Goal: Task Accomplishment & Management: Use online tool/utility

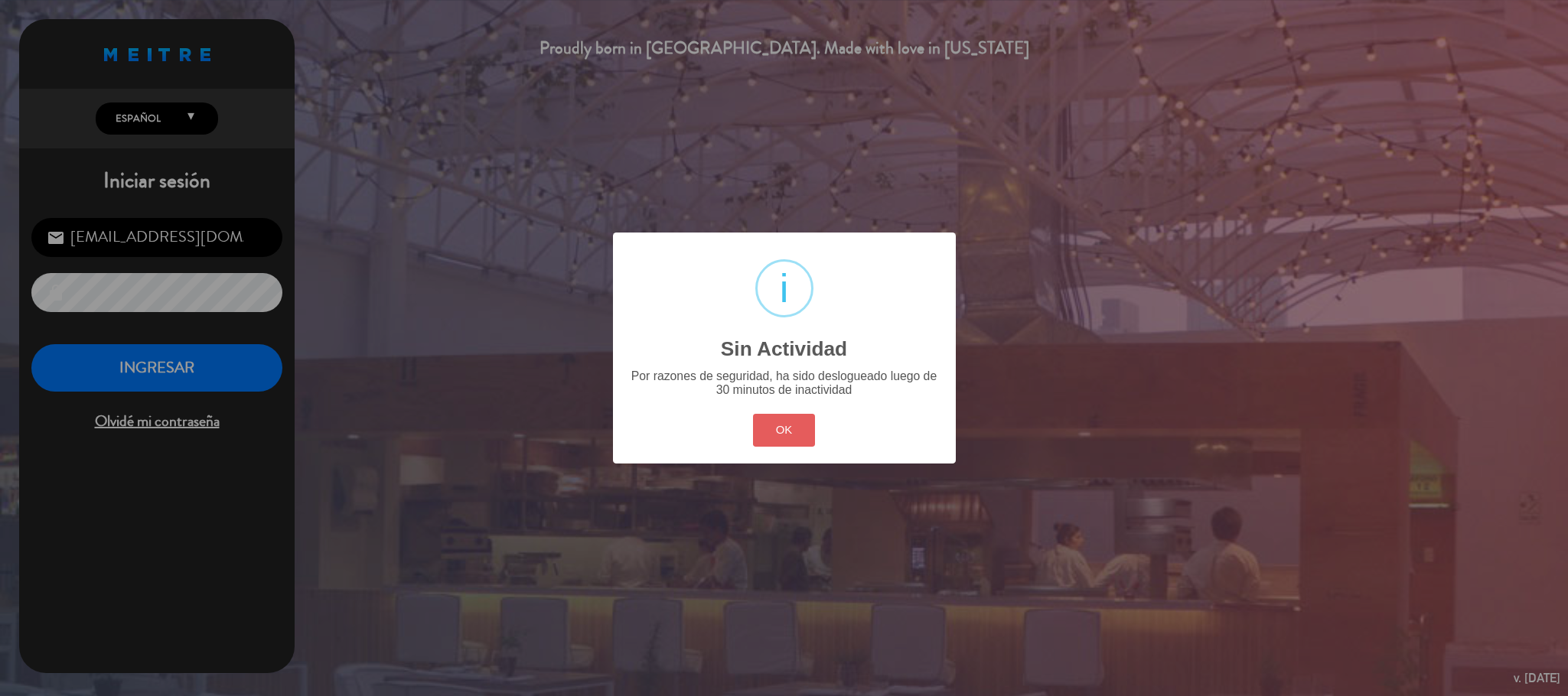
click at [763, 427] on button "OK" at bounding box center [784, 431] width 62 height 33
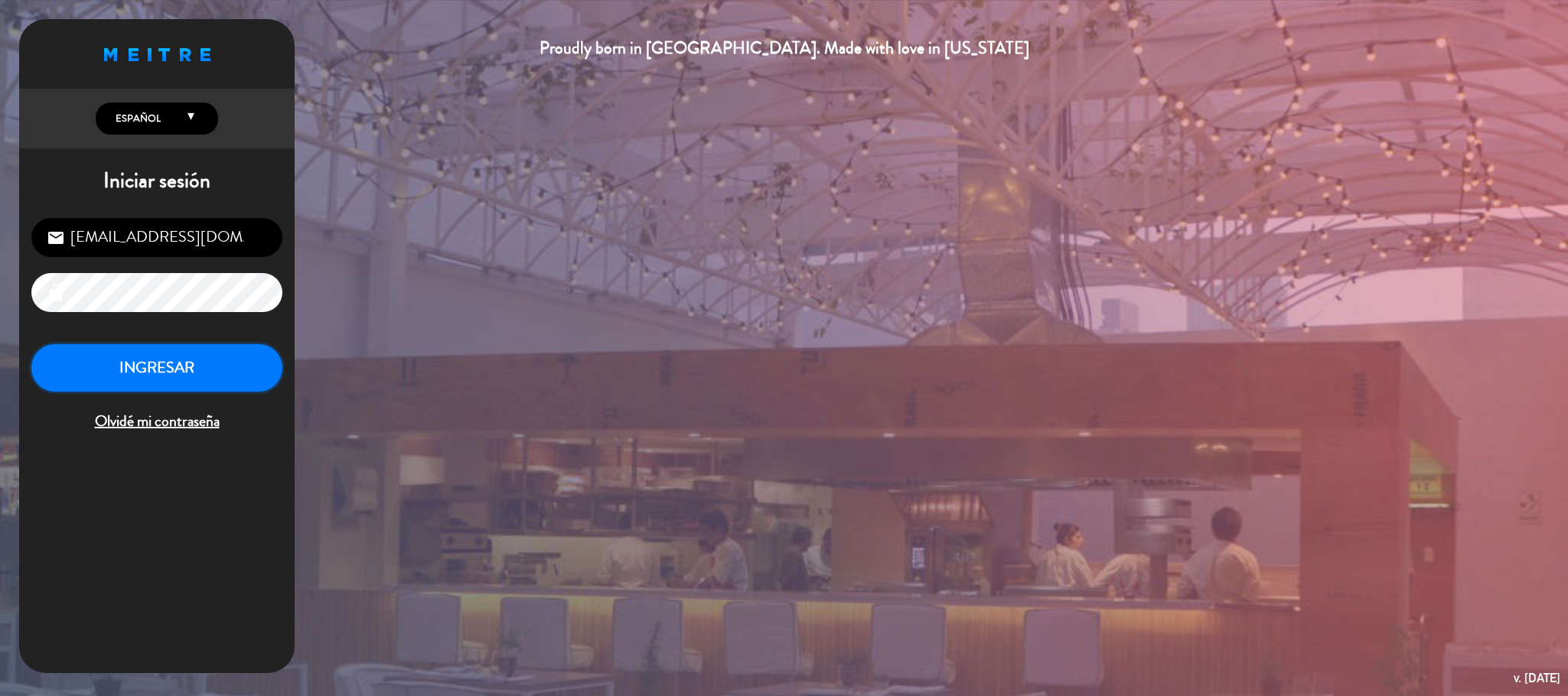
click at [171, 375] on button "INGRESAR" at bounding box center [157, 368] width 251 height 48
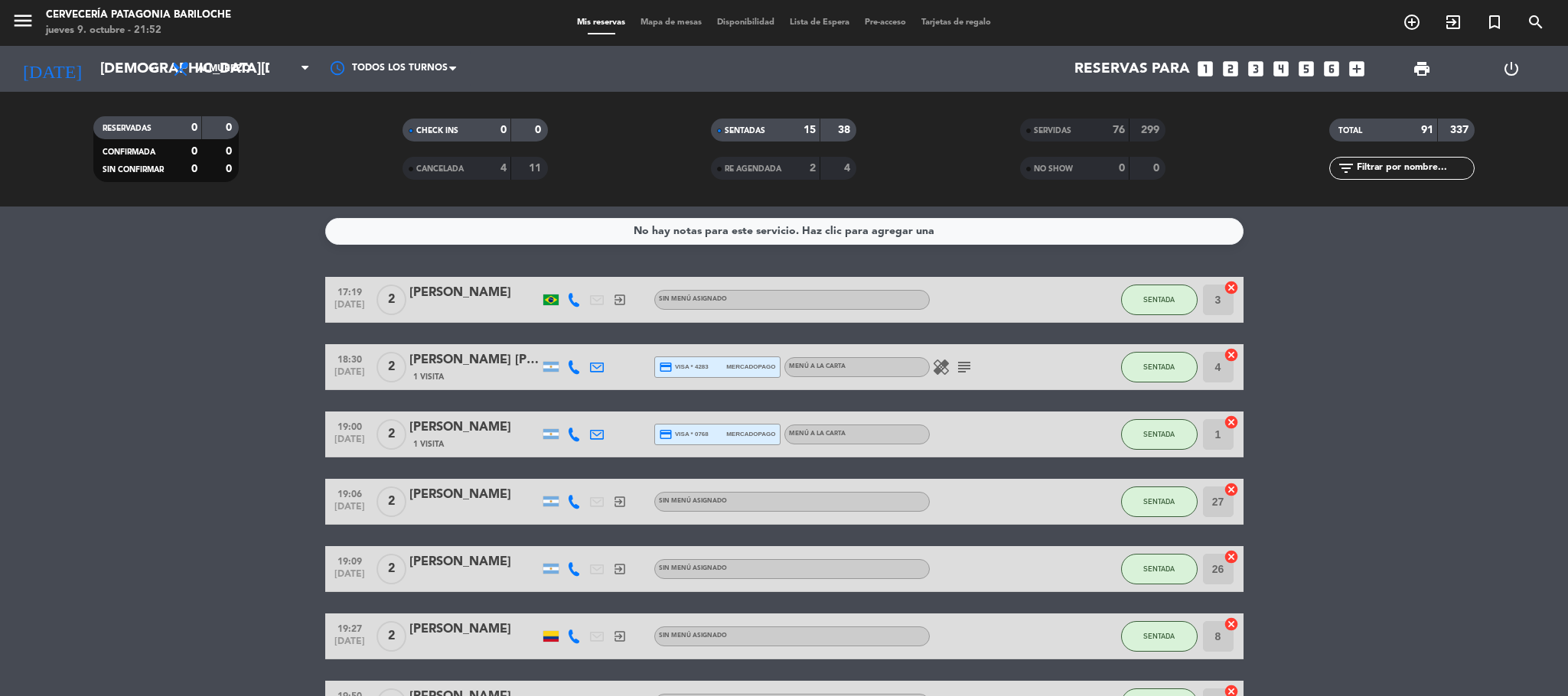
click at [689, 16] on div "Mis reservas Mapa de mesas Disponibilidad Lista de Espera Pre-acceso Tarjetas d…" at bounding box center [784, 22] width 429 height 14
type textarea "mesas"
click at [680, 34] on div "menu Cervecería Patagonia Bariloche [DATE] 9. octubre - 21:52 Mis reservas Mapa…" at bounding box center [784, 22] width 1568 height 46
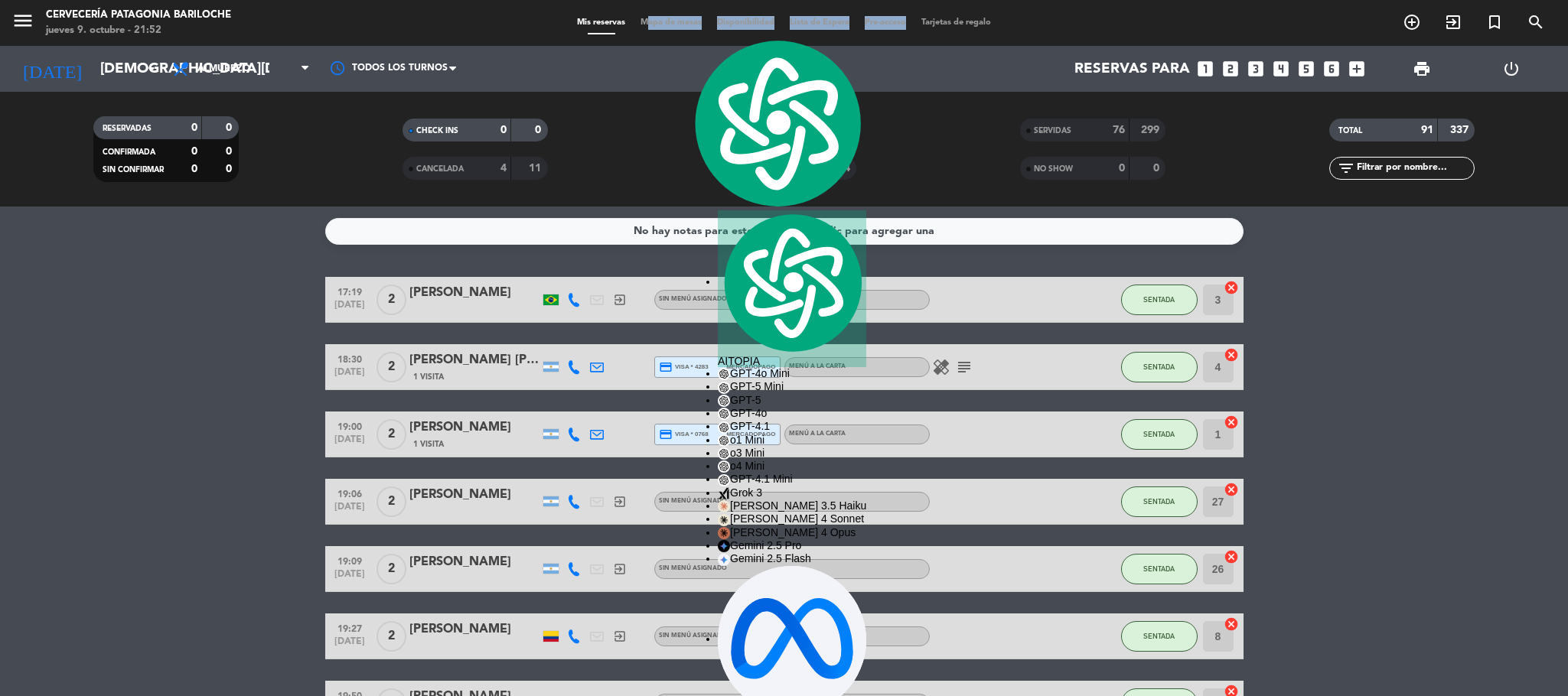
click at [680, 28] on div "Mis reservas Mapa de mesas Disponibilidad Lista de Espera Pre-acceso Tarjetas d…" at bounding box center [784, 22] width 429 height 14
click at [660, 26] on span "Mapa de mesas" at bounding box center [671, 22] width 76 height 8
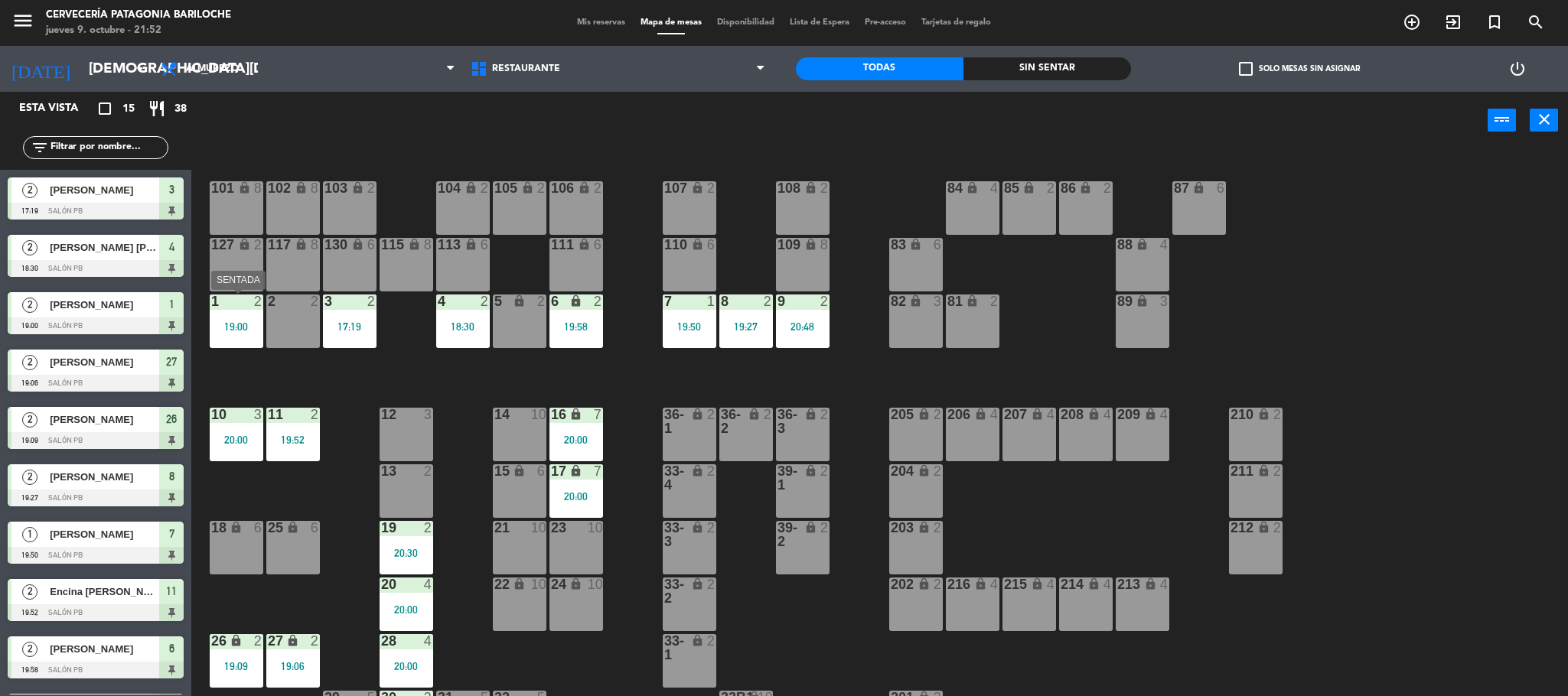
click at [241, 329] on div "19:00" at bounding box center [237, 326] width 54 height 11
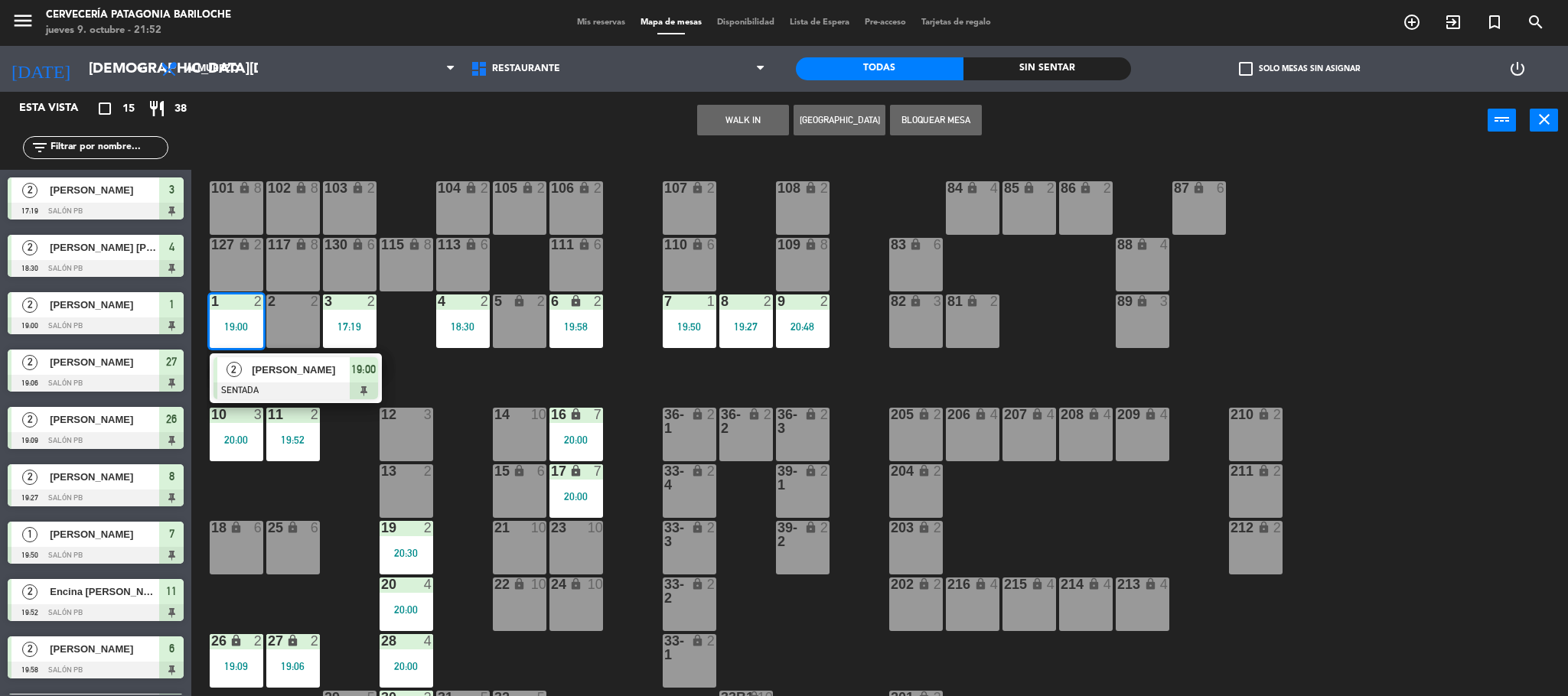
click at [281, 390] on div at bounding box center [296, 391] width 164 height 17
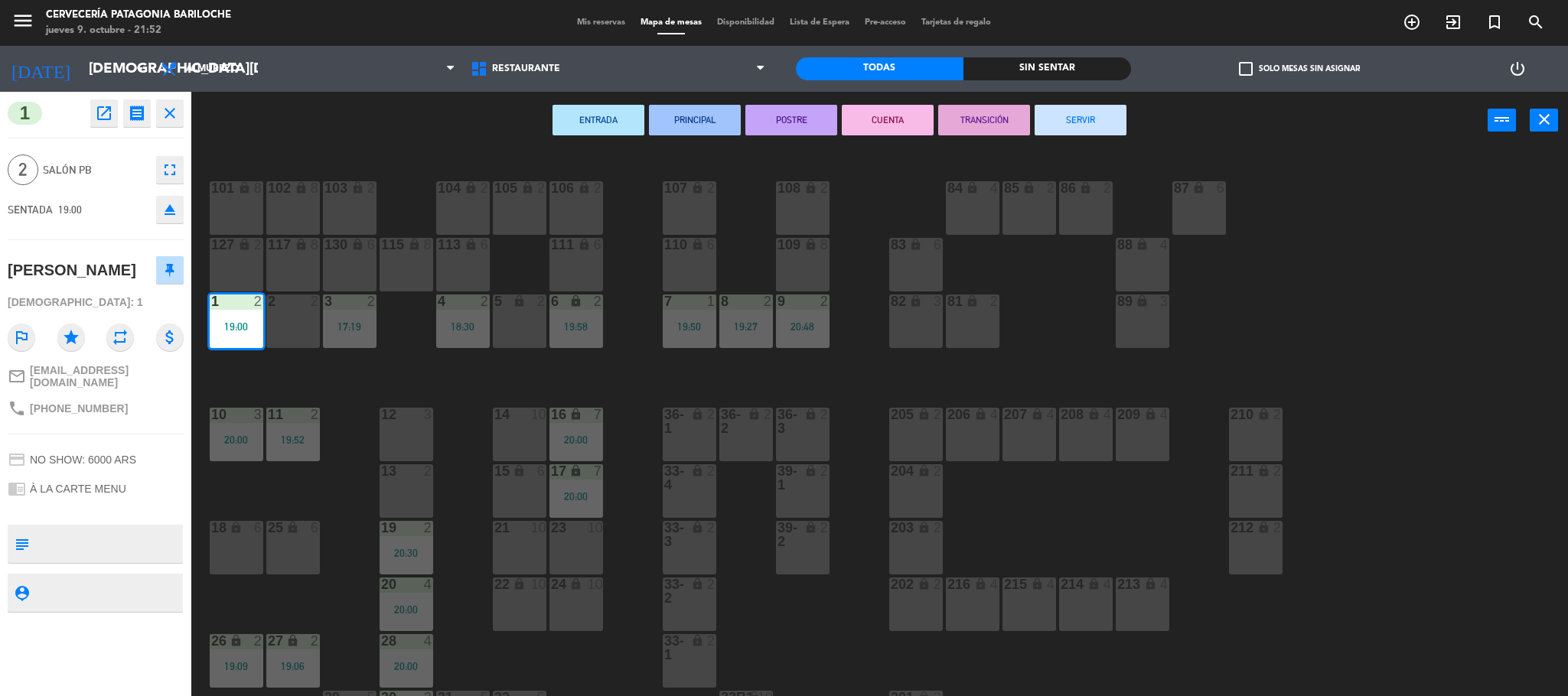
click at [1093, 117] on button "SERVIR" at bounding box center [1080, 119] width 92 height 31
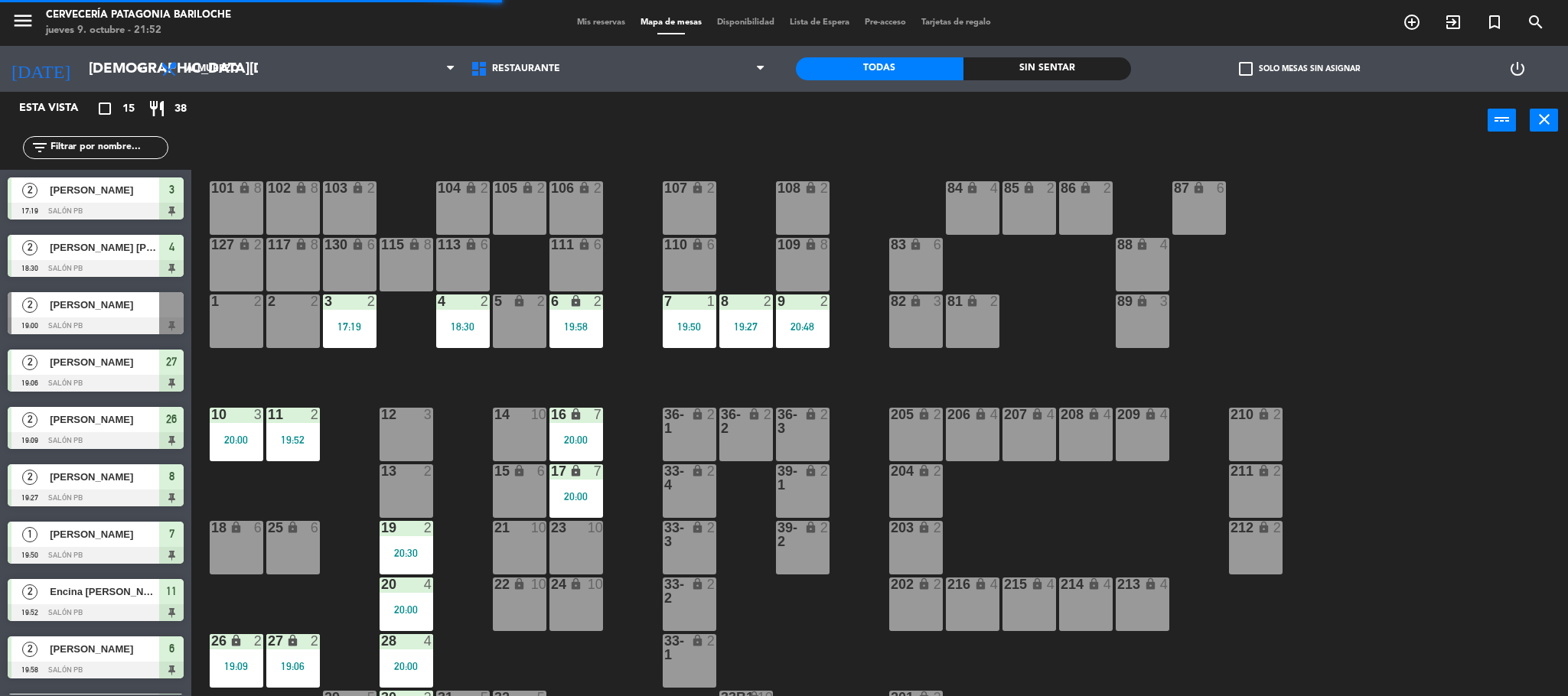
click at [242, 441] on div "20:00" at bounding box center [237, 440] width 54 height 11
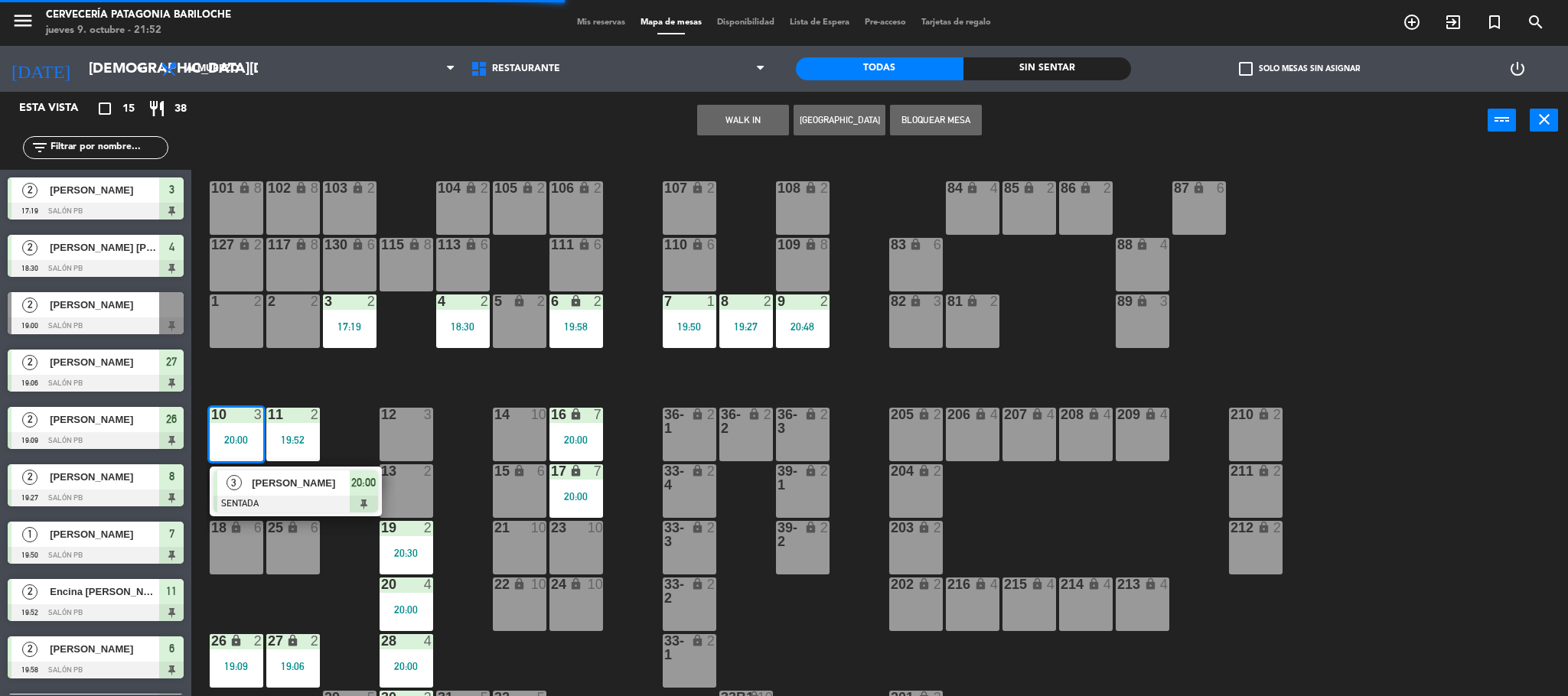
click at [300, 491] on span "[PERSON_NAME]" at bounding box center [300, 482] width 98 height 16
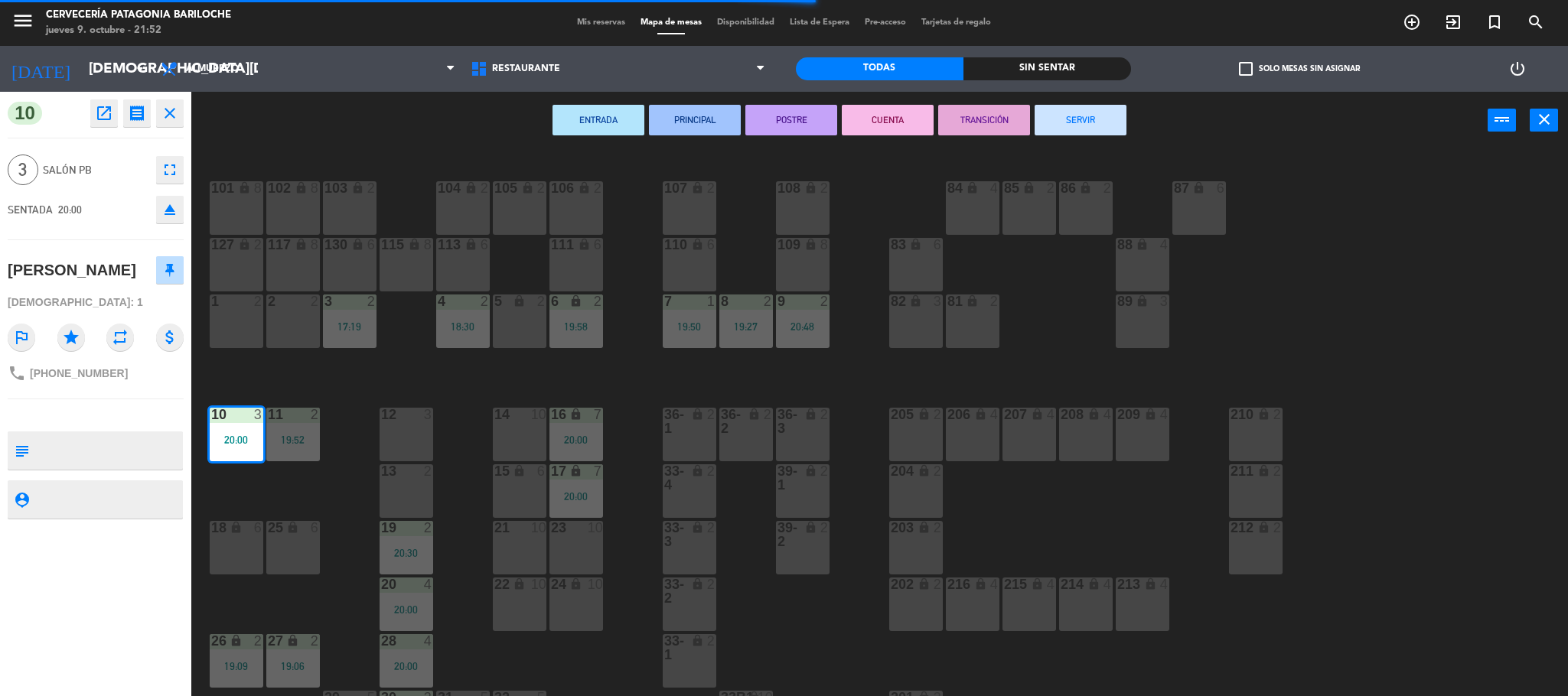
click at [1062, 110] on button "SERVIR" at bounding box center [1080, 119] width 92 height 31
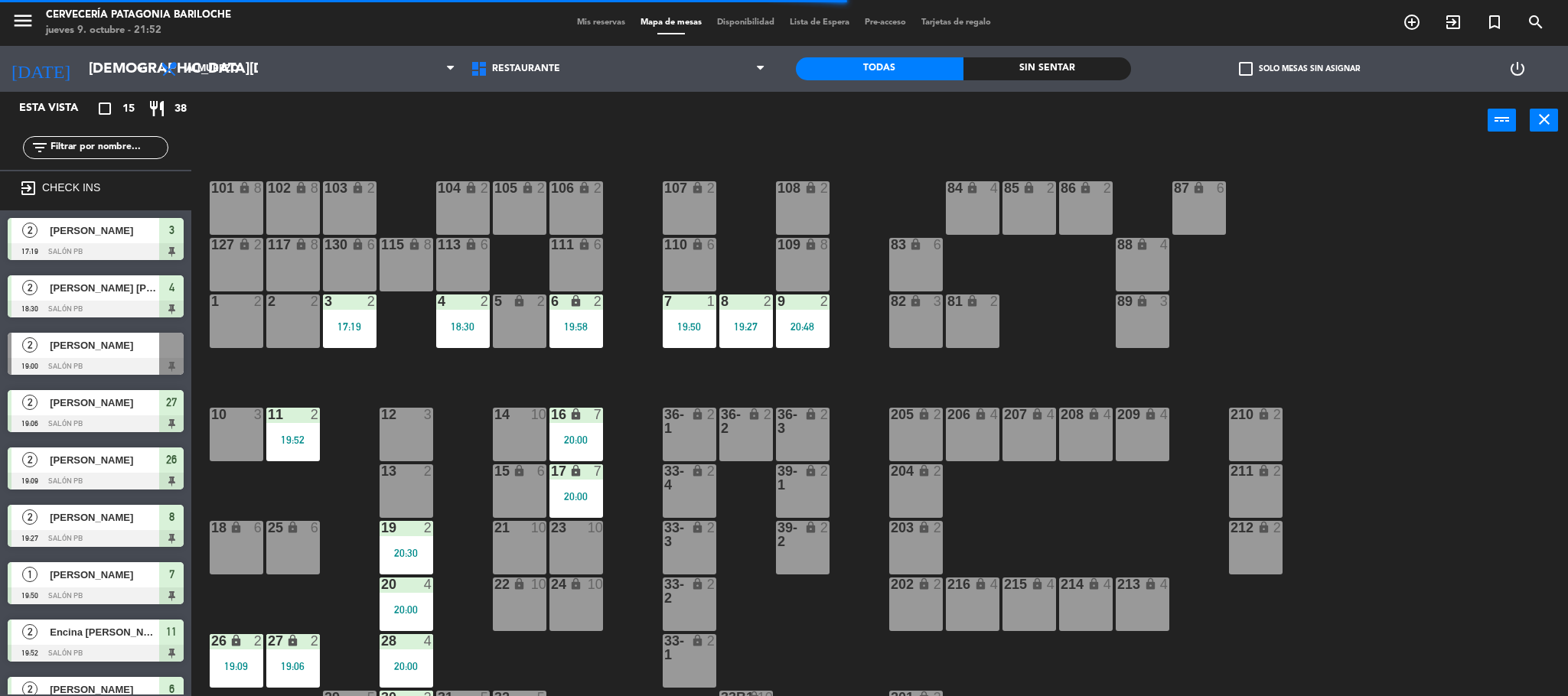
scroll to position [5, 0]
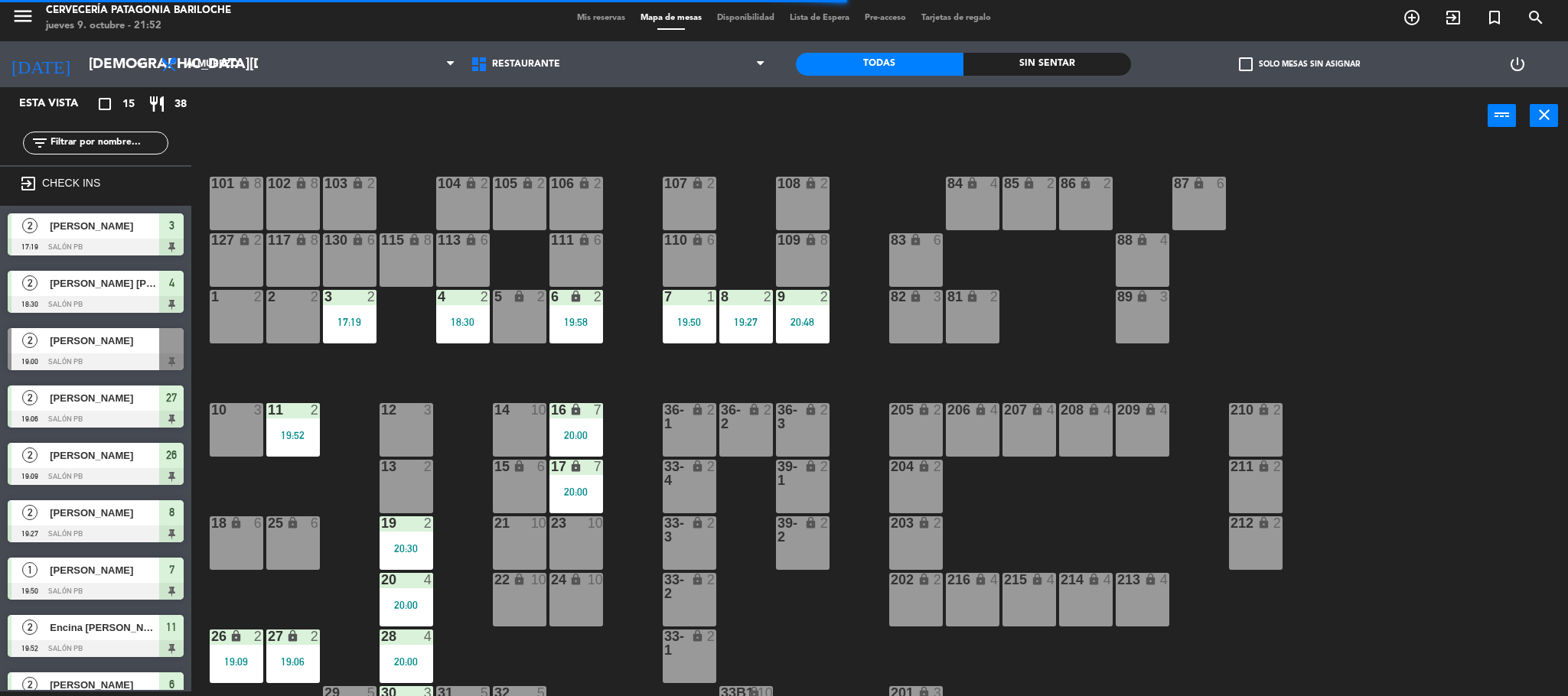
click at [310, 439] on div "19:52" at bounding box center [293, 435] width 54 height 11
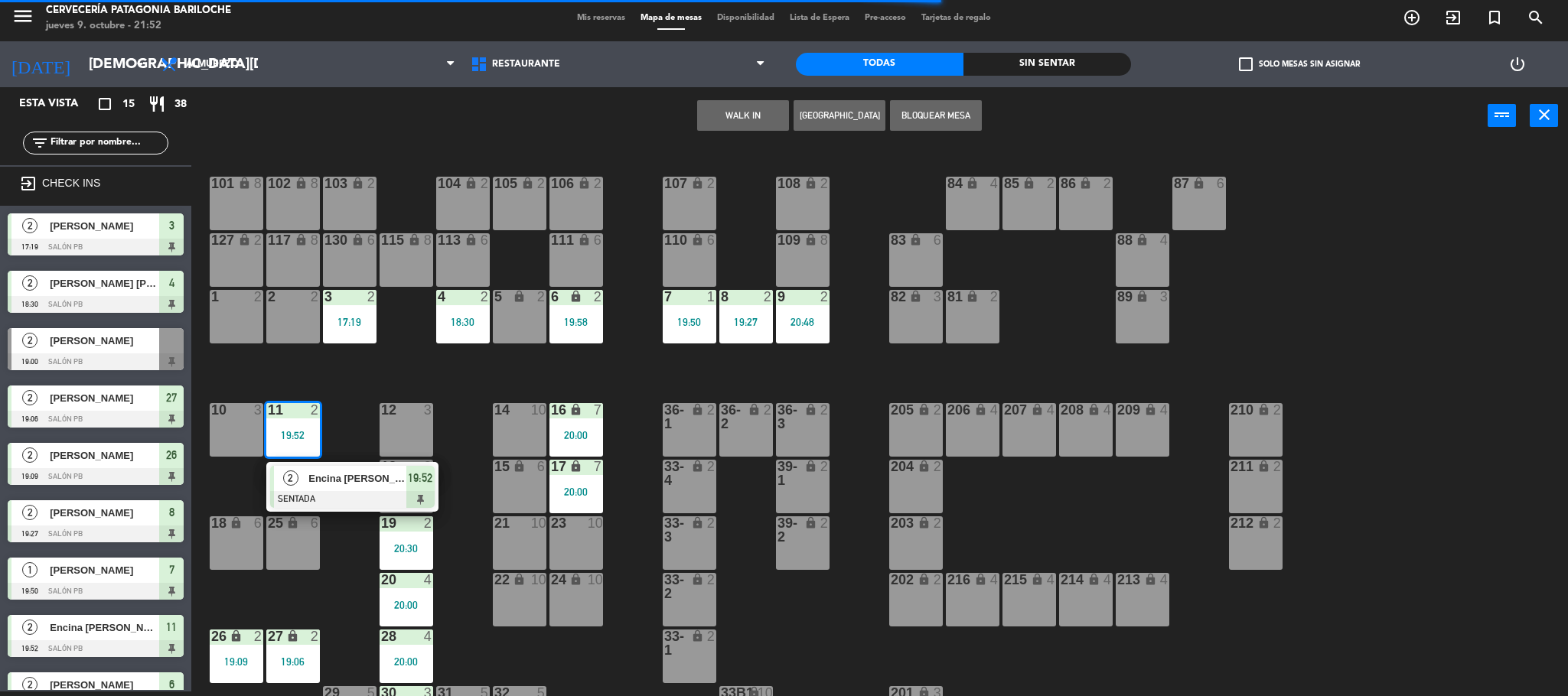
click at [333, 494] on div at bounding box center [352, 499] width 164 height 17
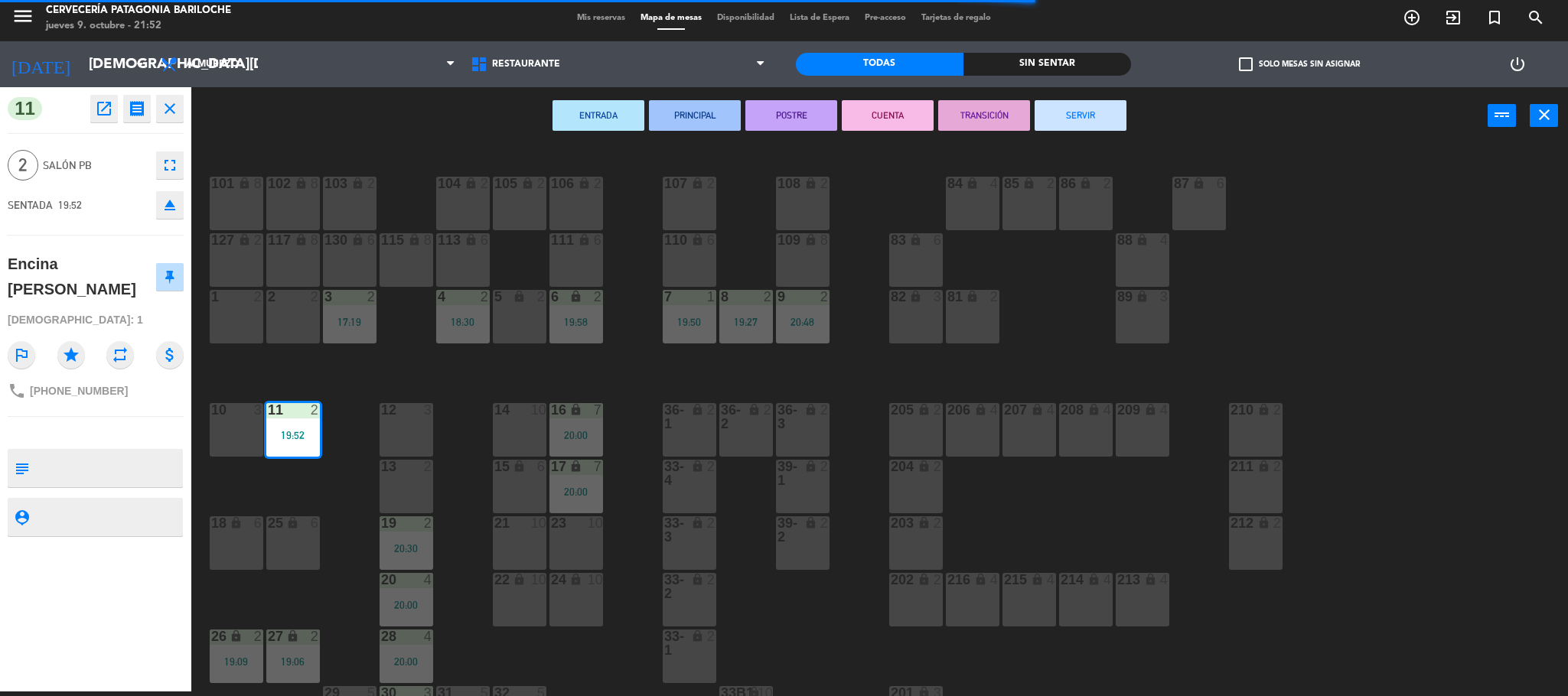
click at [1058, 102] on button "SERVIR" at bounding box center [1080, 115] width 92 height 31
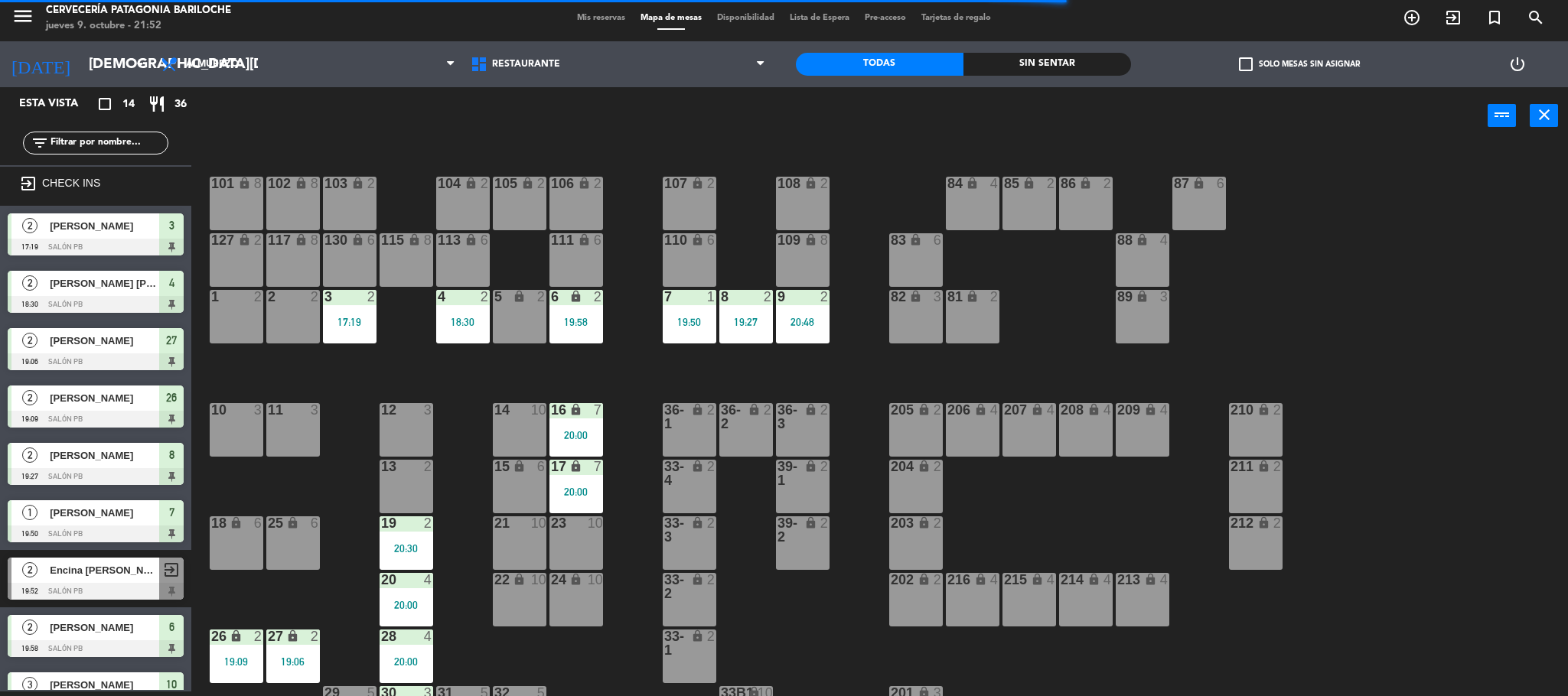
click at [352, 342] on div "3 2 17:19" at bounding box center [349, 316] width 54 height 54
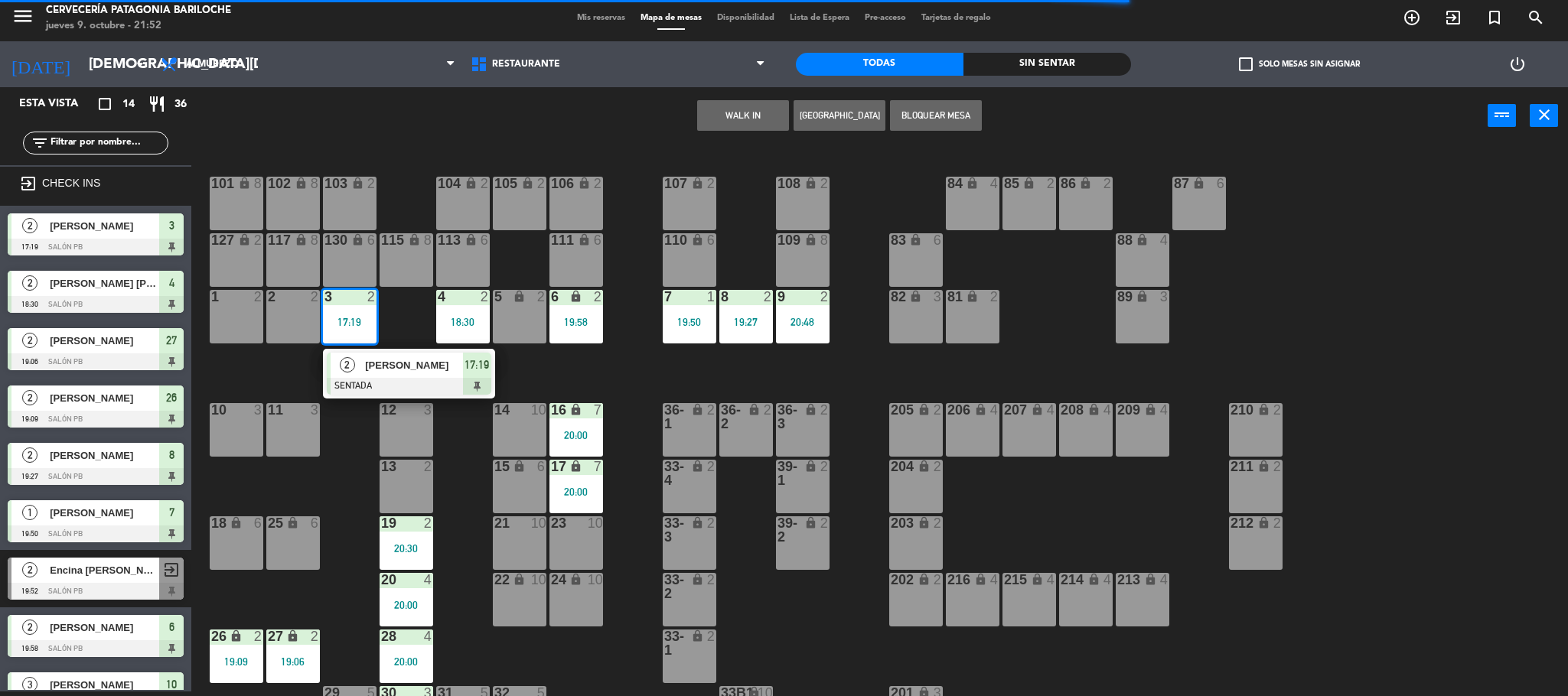
click at [368, 379] on div at bounding box center [409, 386] width 164 height 17
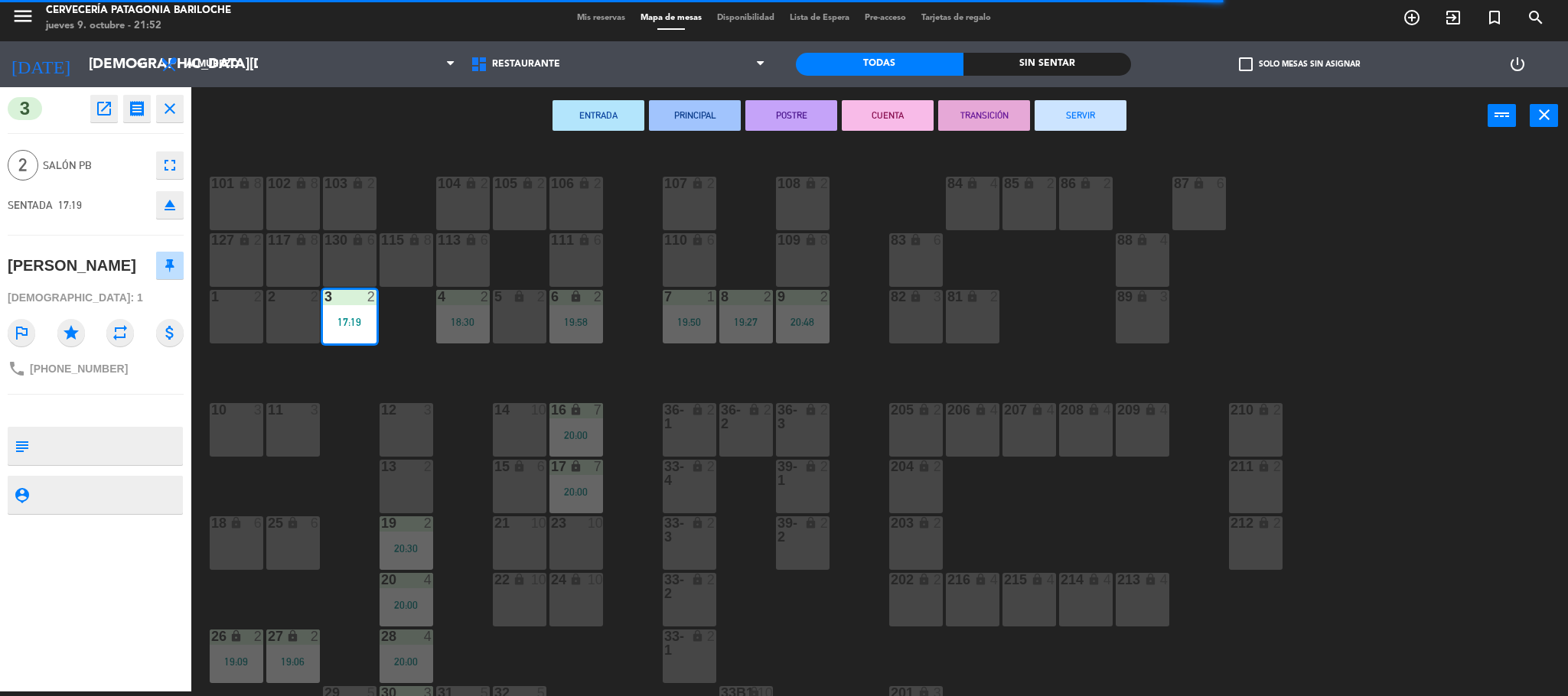
click at [1083, 111] on button "SERVIR" at bounding box center [1080, 115] width 92 height 31
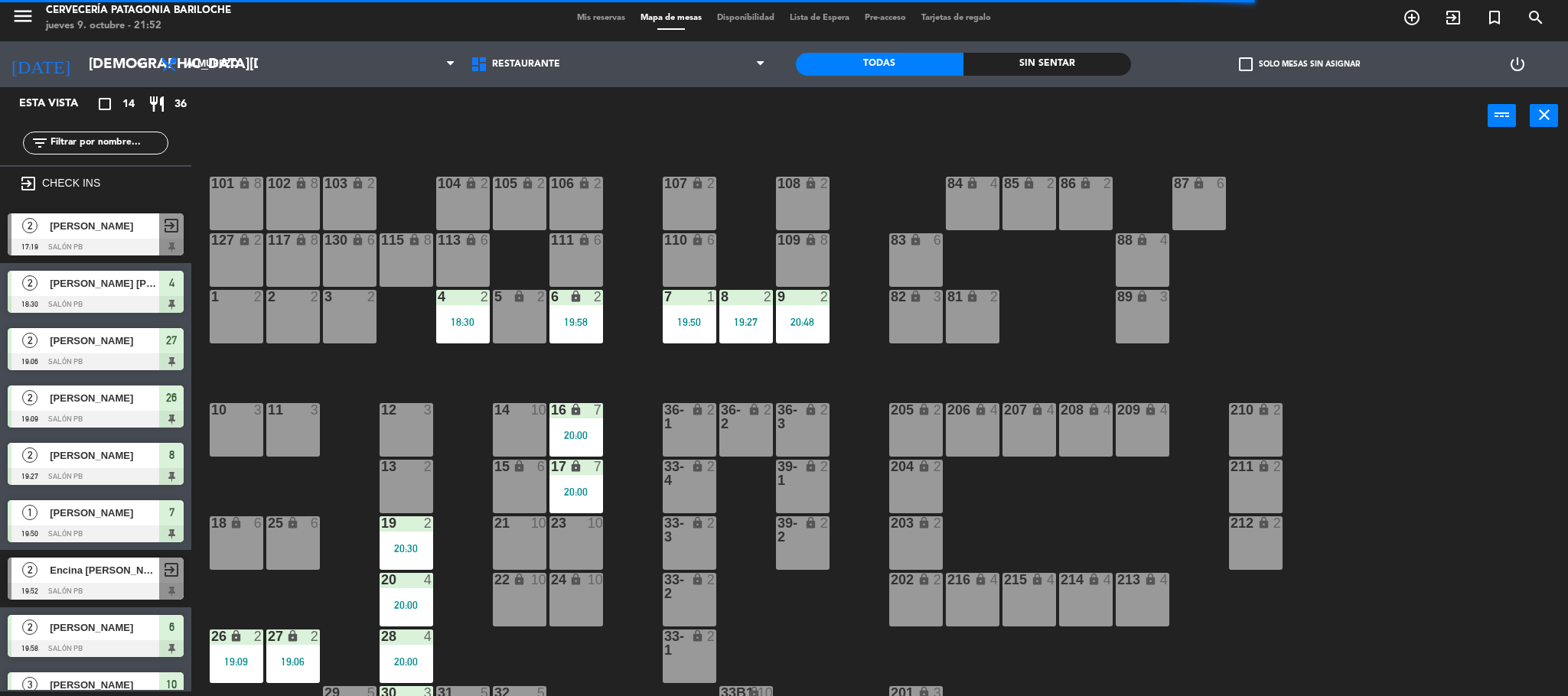
click at [483, 343] on div "4 2 18:30" at bounding box center [462, 316] width 54 height 54
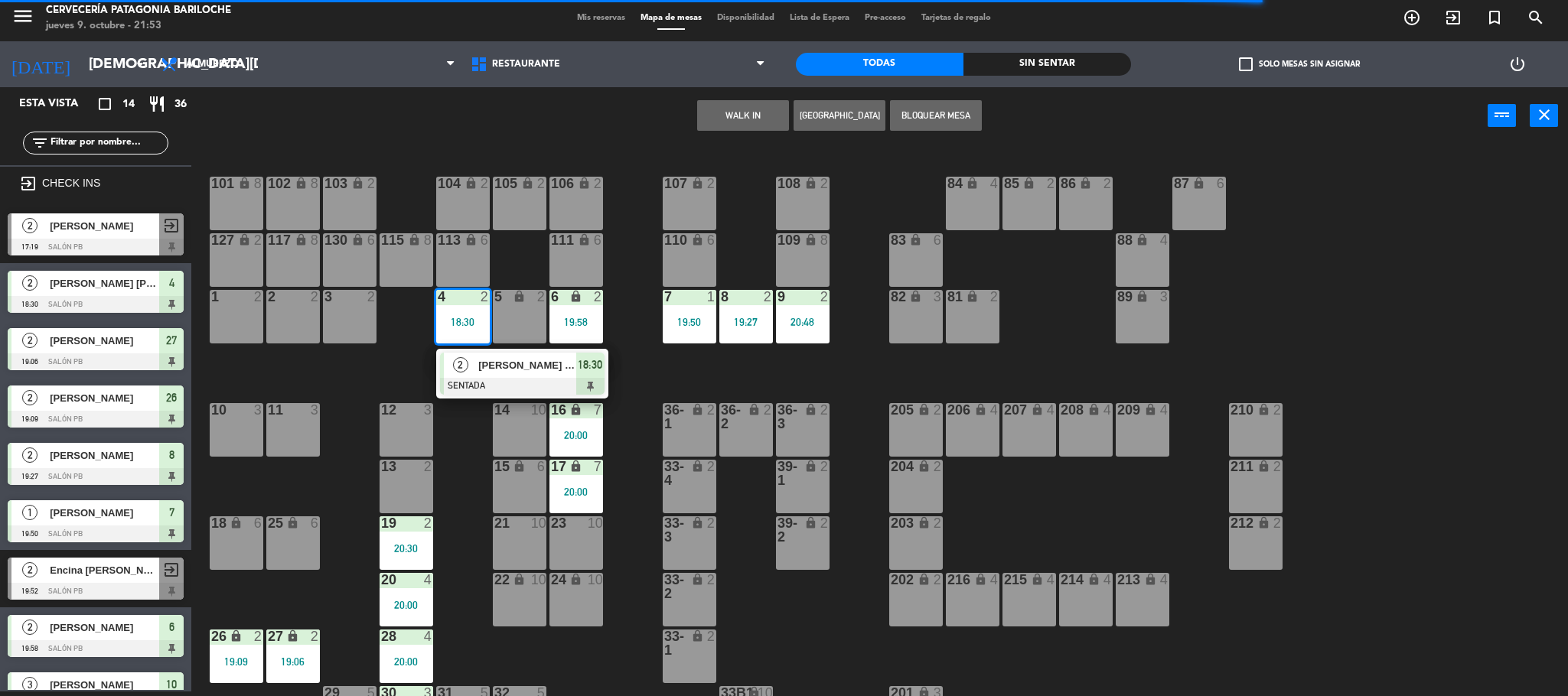
click at [491, 363] on span "[PERSON_NAME] [PERSON_NAME]" at bounding box center [527, 364] width 98 height 16
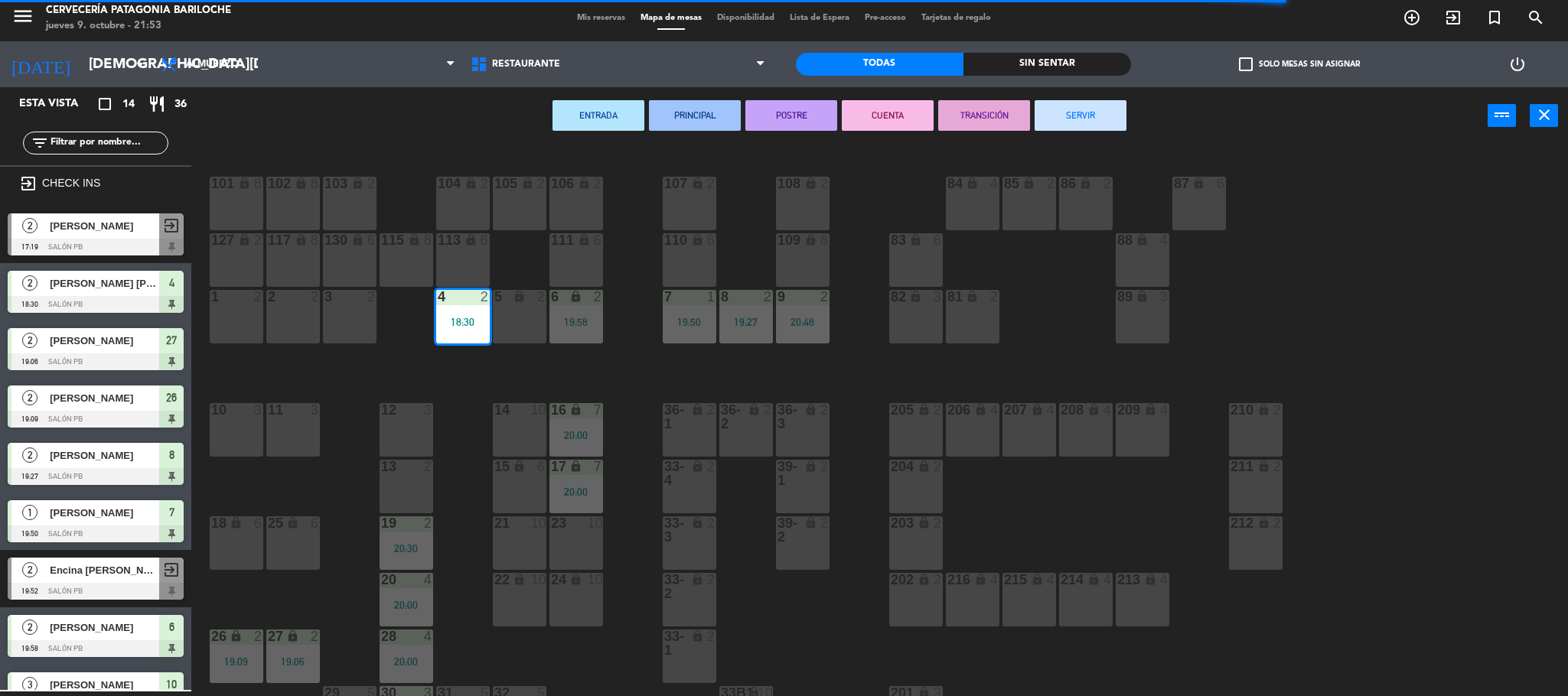
click at [1066, 113] on button "SERVIR" at bounding box center [1080, 115] width 92 height 31
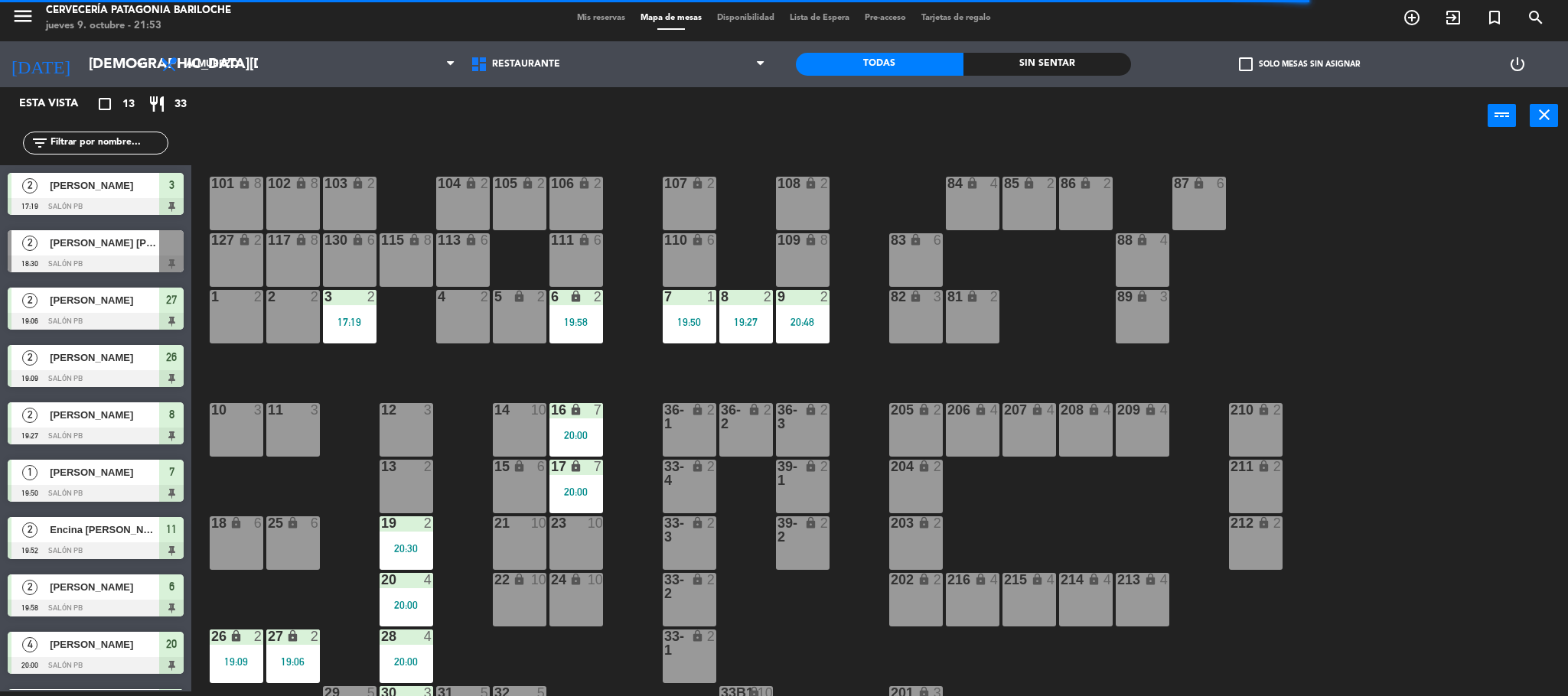
click at [581, 312] on div "6 lock 2 19:58" at bounding box center [576, 316] width 54 height 54
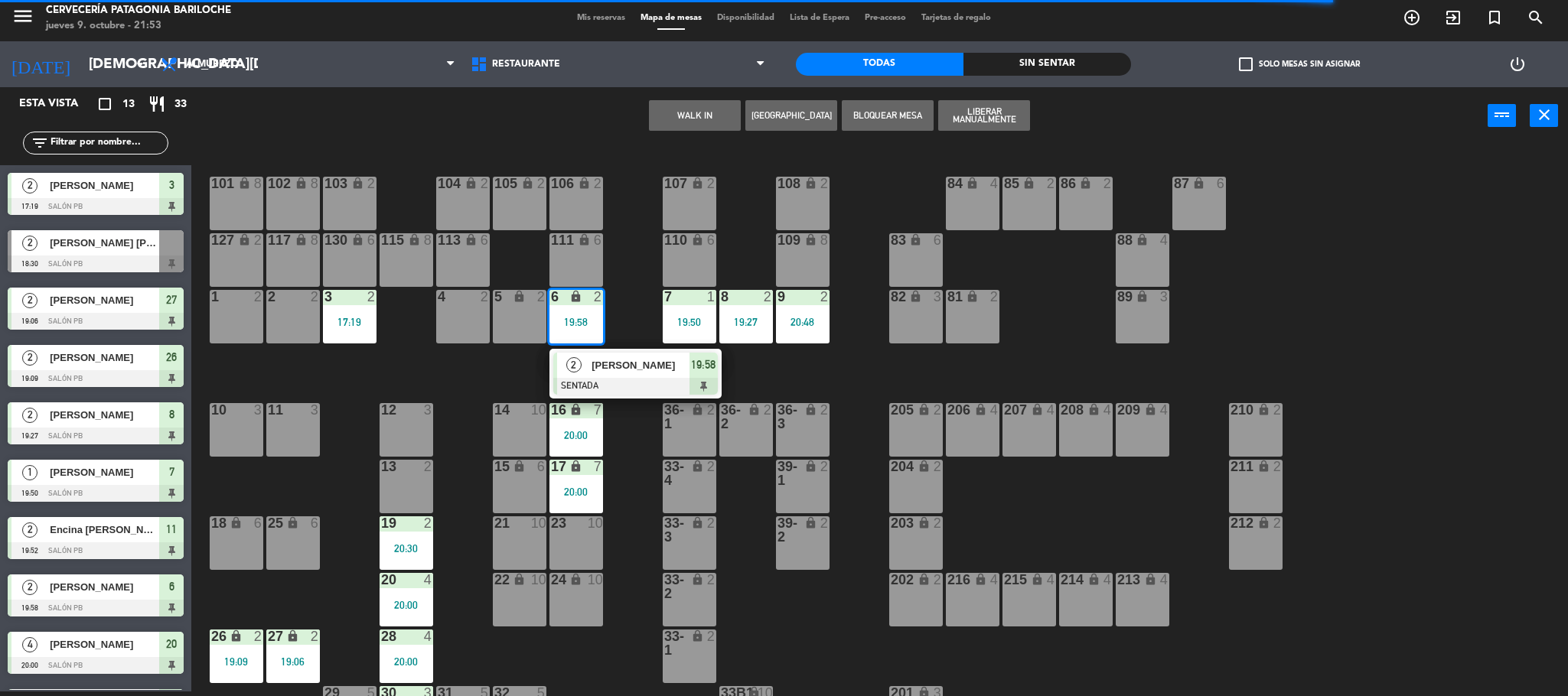
click at [600, 363] on span "[PERSON_NAME]" at bounding box center [641, 364] width 98 height 16
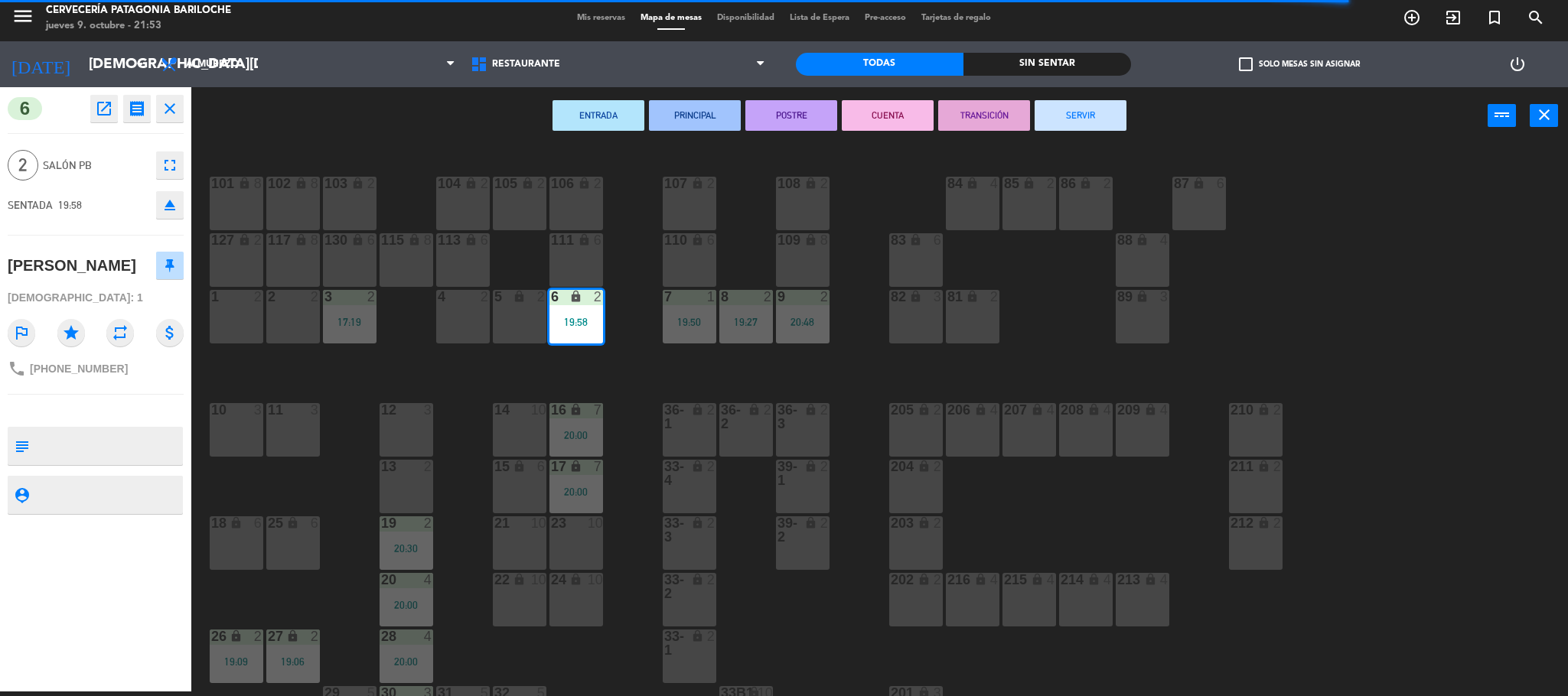
click at [1075, 118] on button "SERVIR" at bounding box center [1080, 115] width 92 height 31
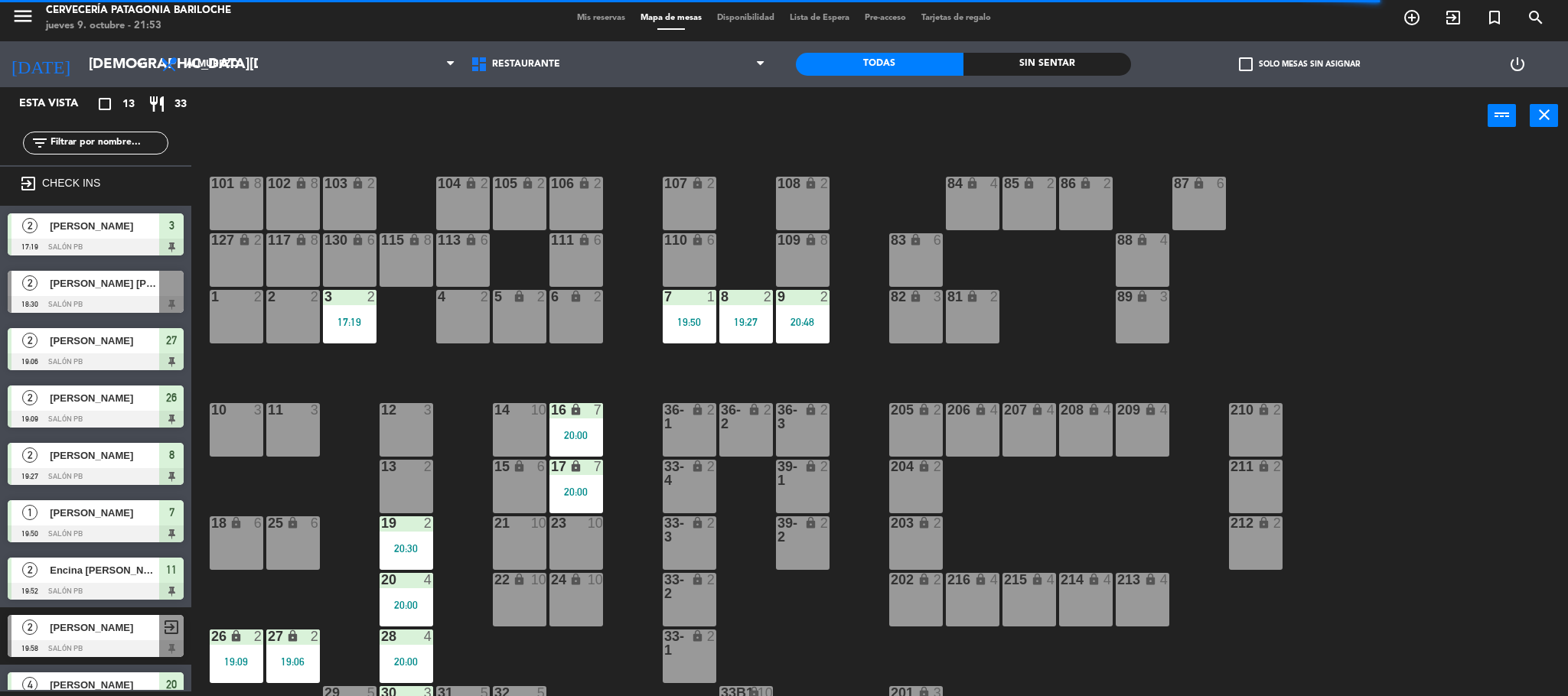
click at [567, 430] on div "20:00" at bounding box center [576, 435] width 54 height 11
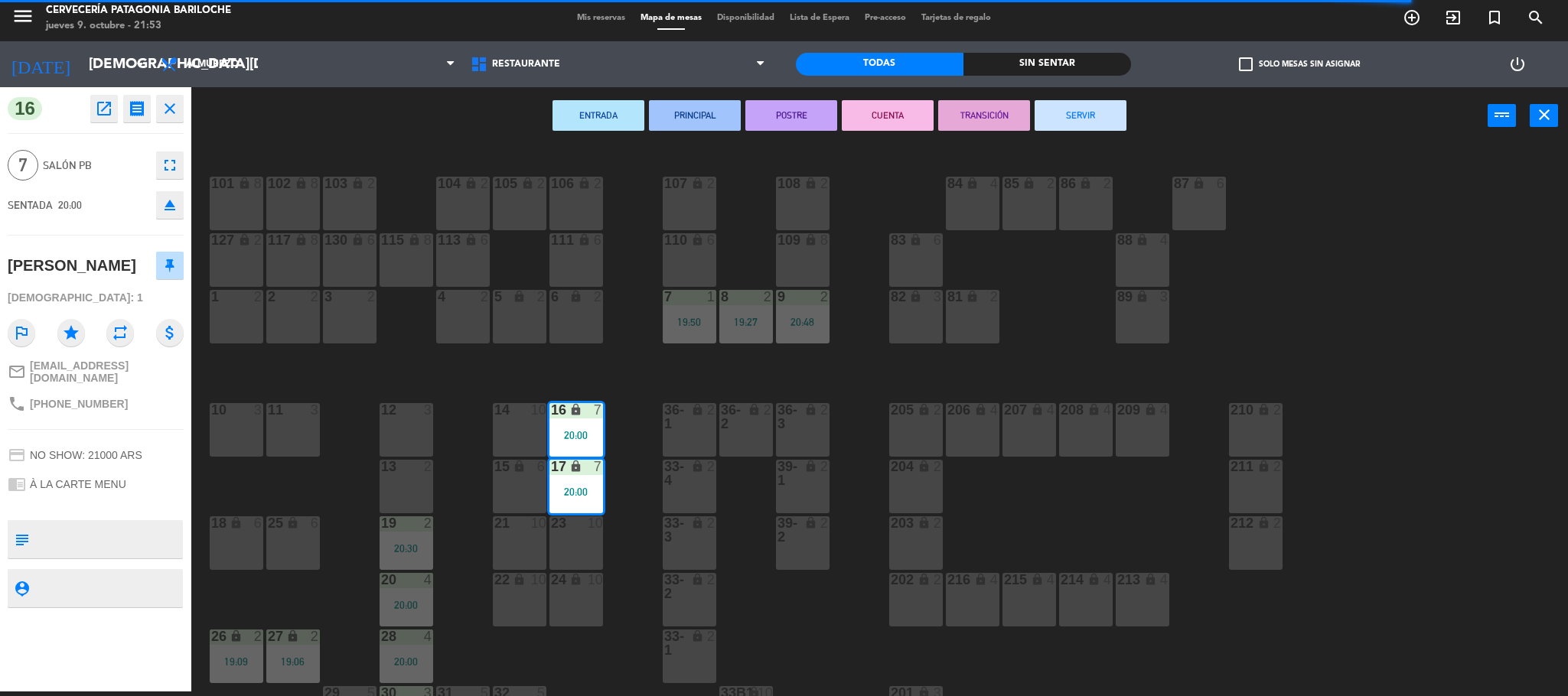
click at [1096, 124] on button "SERVIR" at bounding box center [1080, 115] width 92 height 31
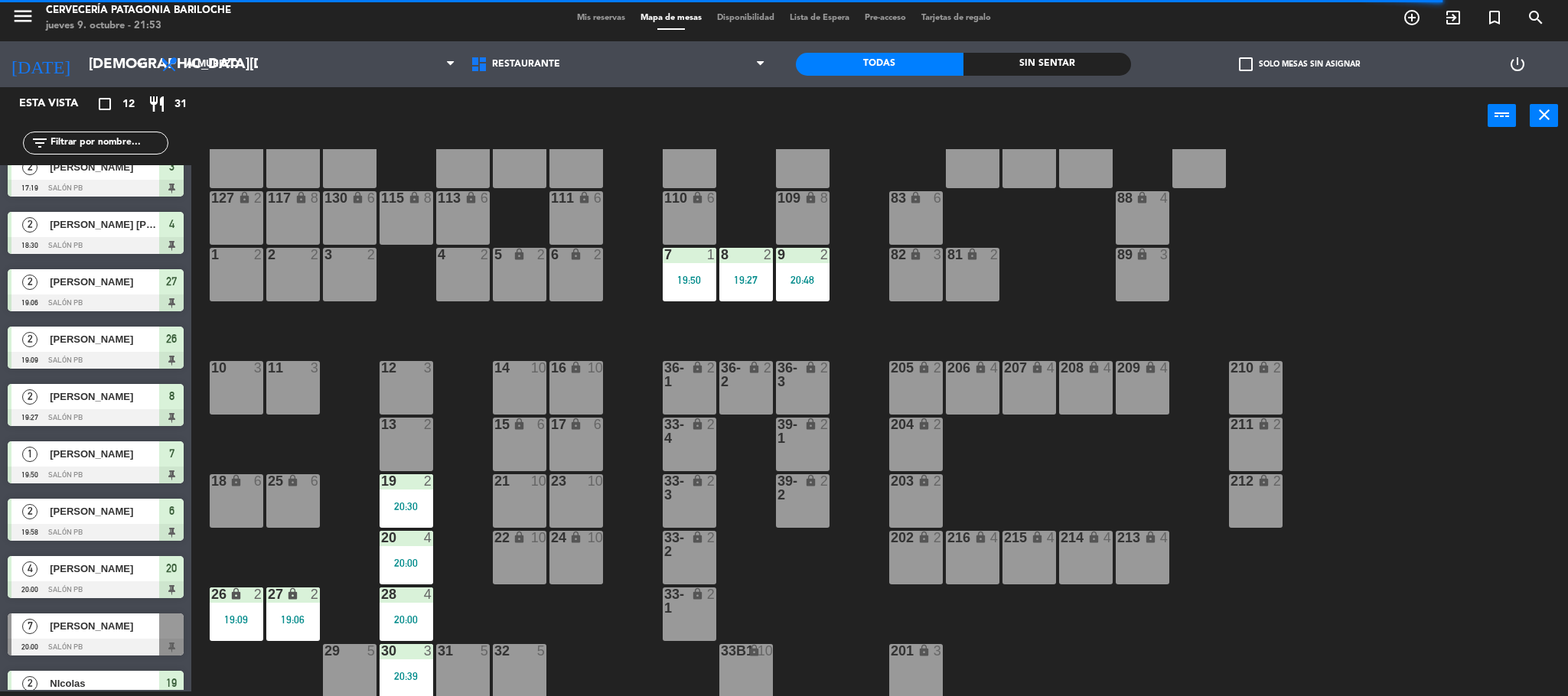
scroll to position [0, 0]
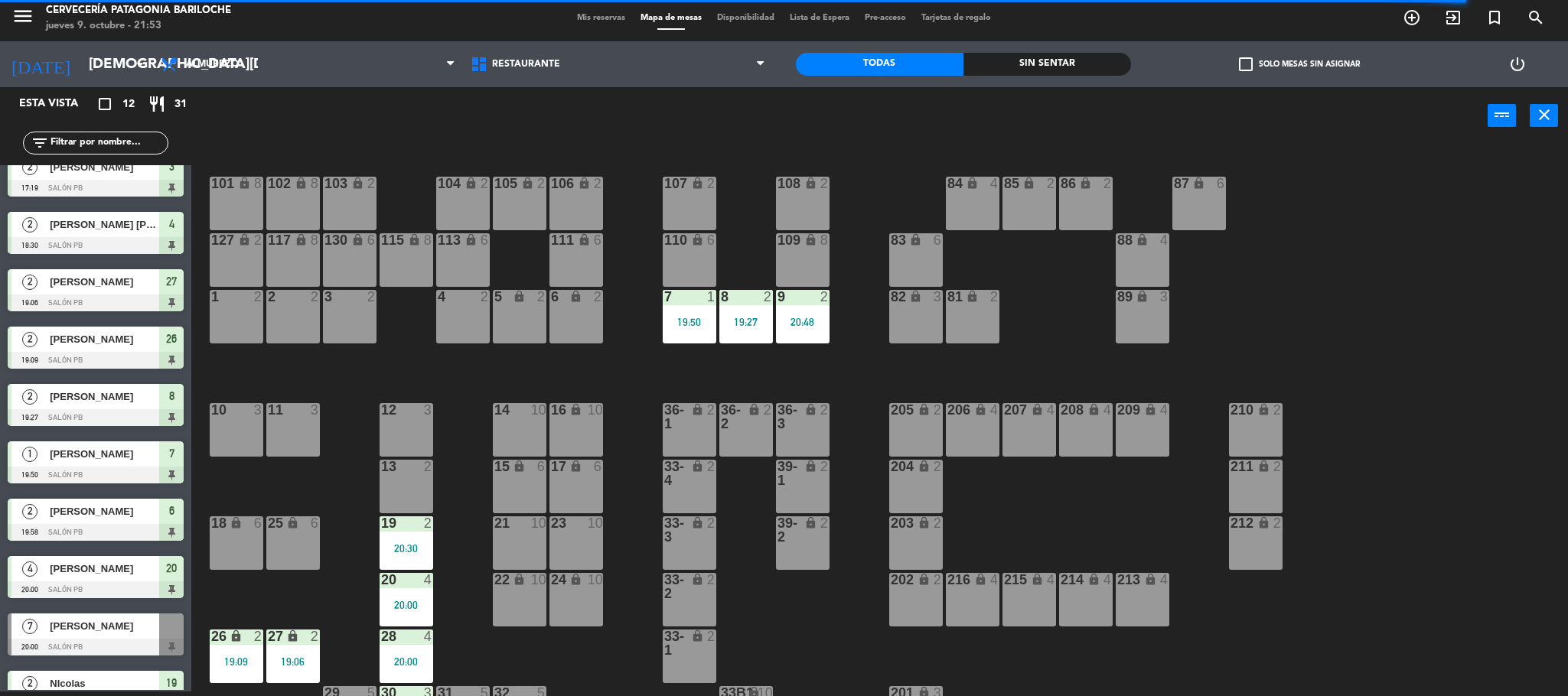
click at [413, 533] on div "19 2 20:30" at bounding box center [406, 543] width 54 height 54
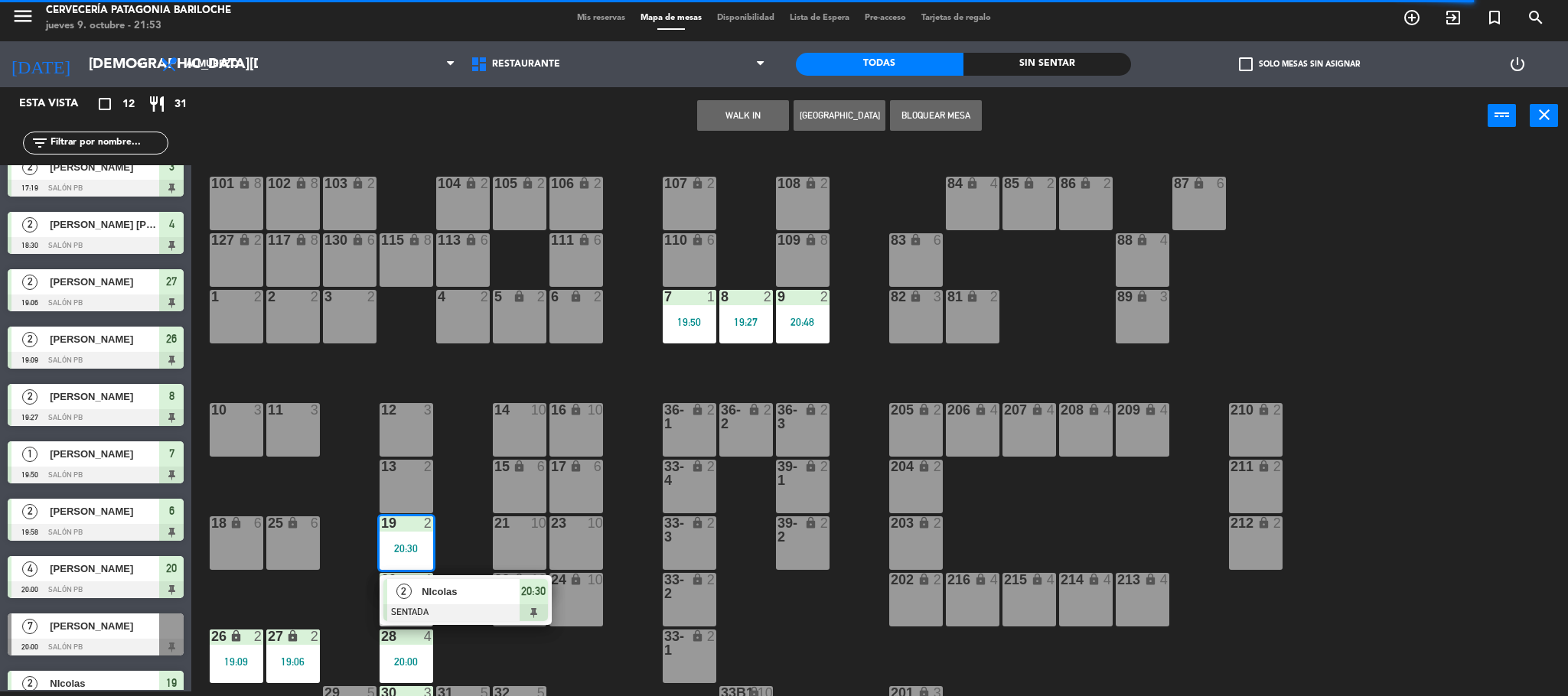
scroll to position [42, 0]
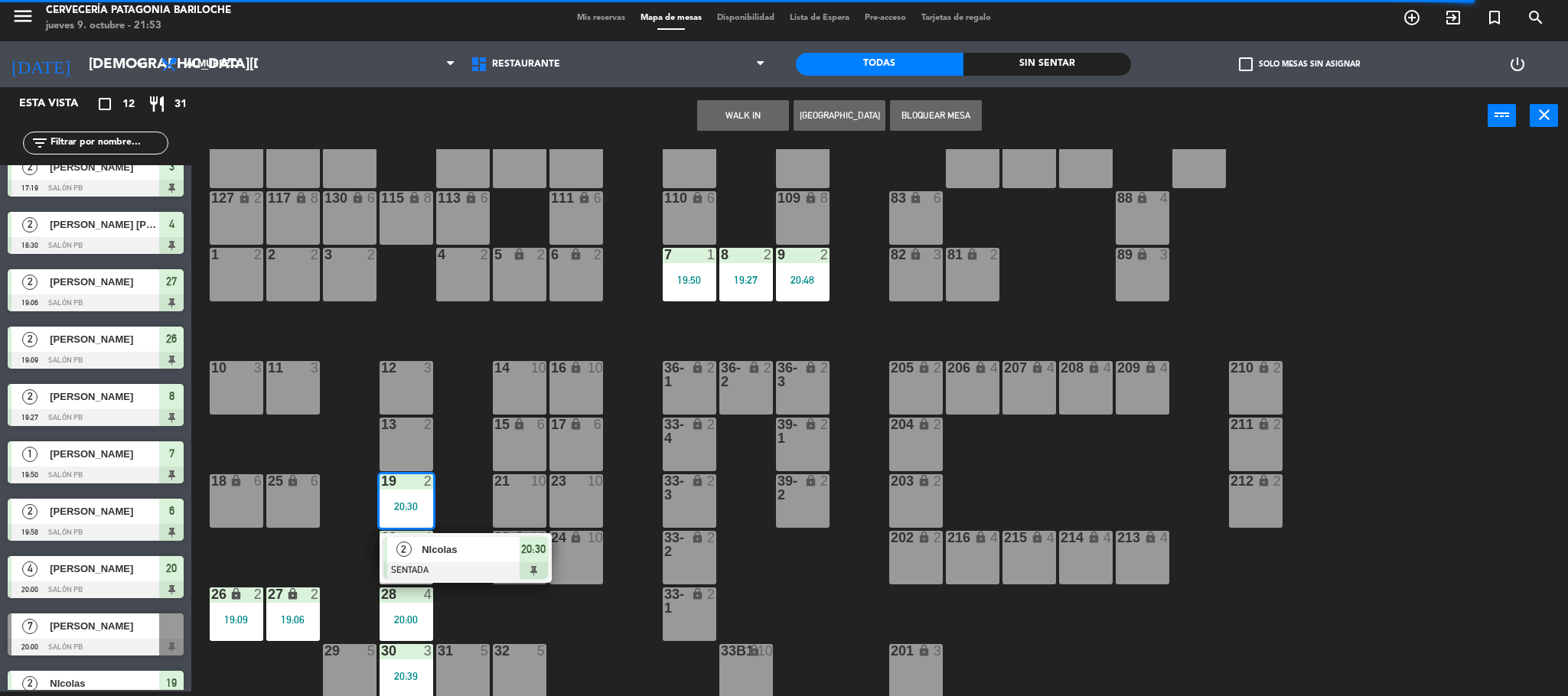
click at [441, 562] on div at bounding box center [466, 571] width 164 height 17
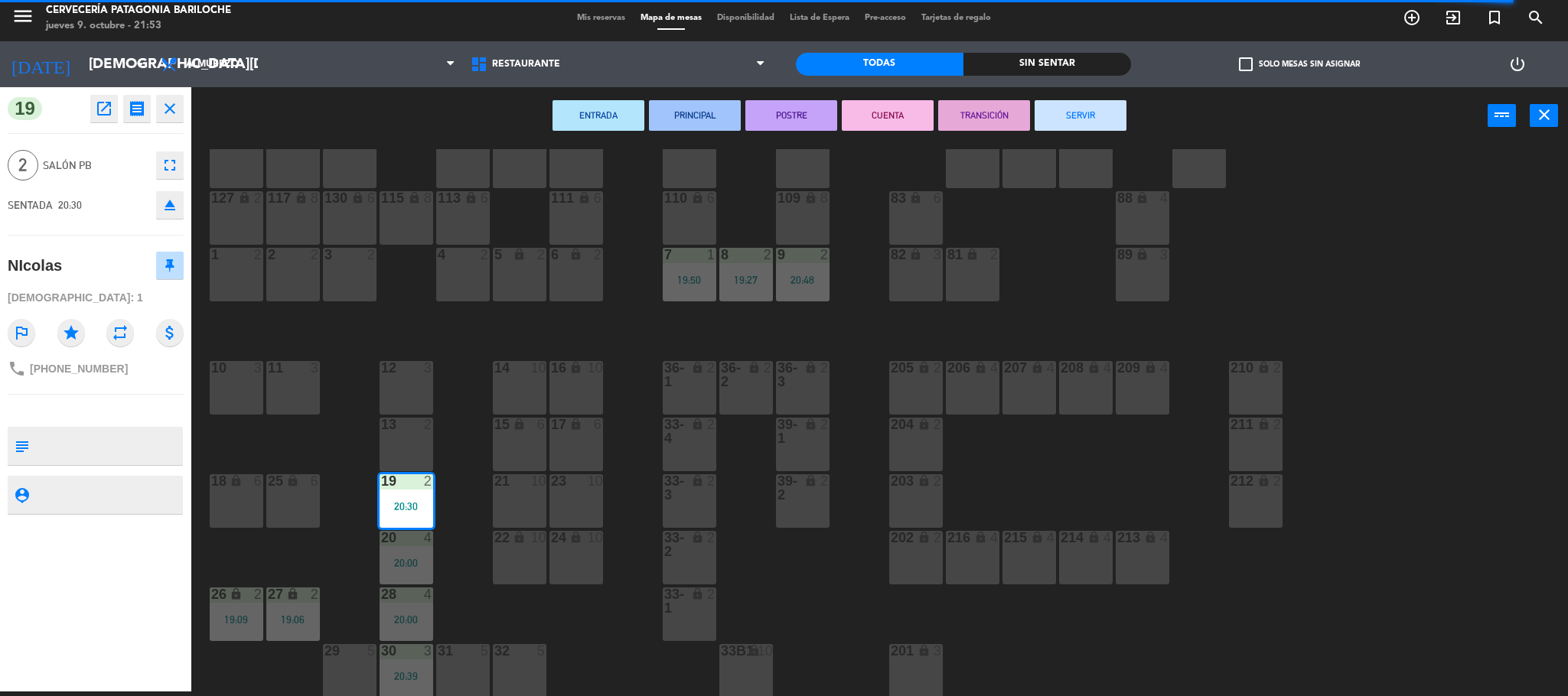
click at [1063, 124] on button "SERVIR" at bounding box center [1080, 115] width 92 height 31
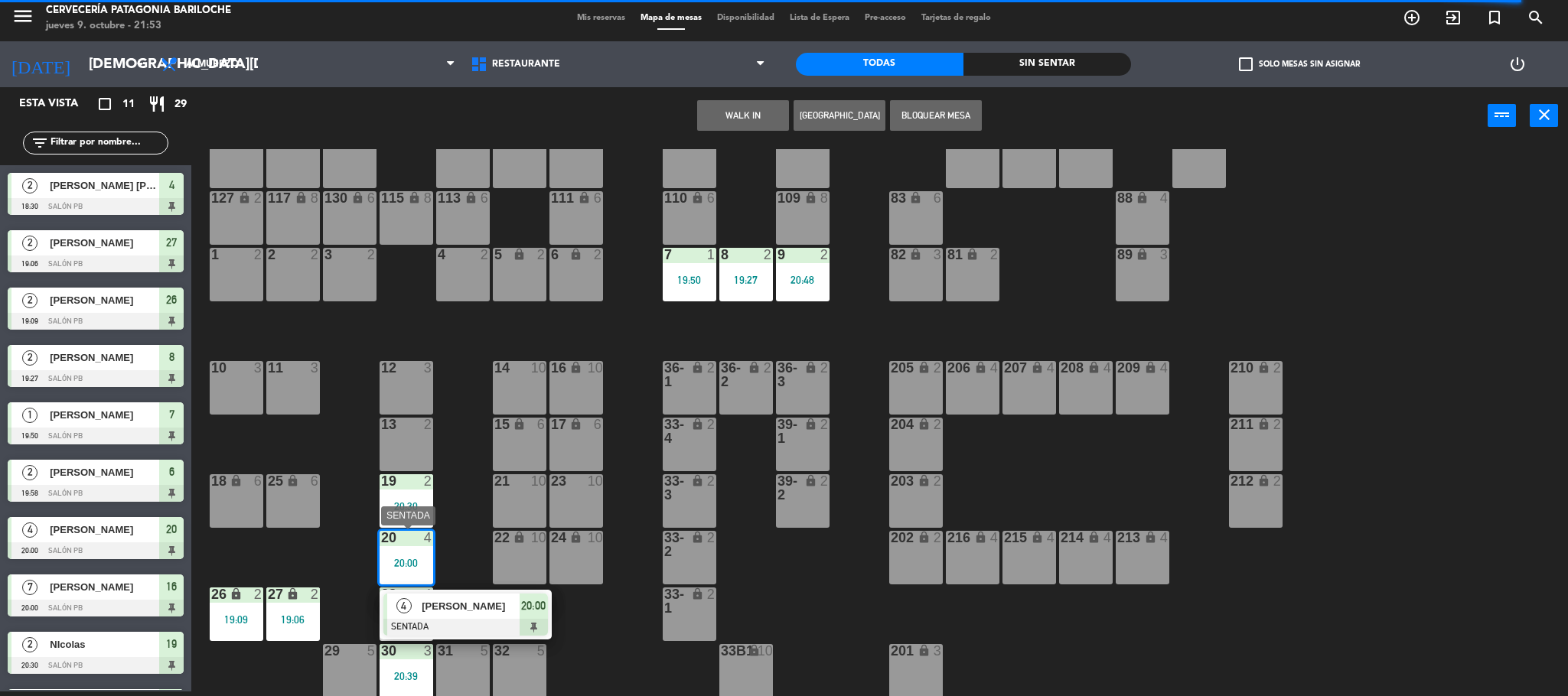
click at [427, 611] on span "[PERSON_NAME]" at bounding box center [471, 606] width 98 height 16
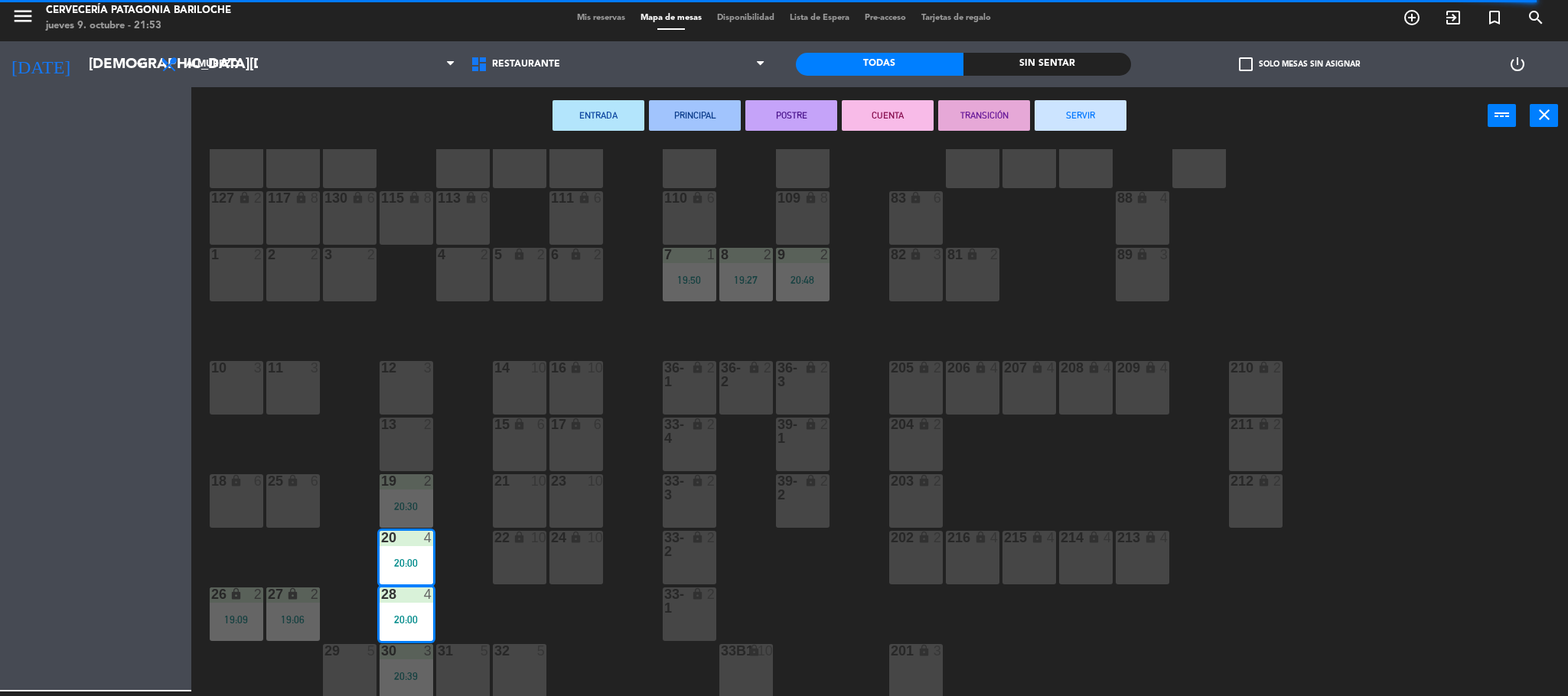
scroll to position [90, 0]
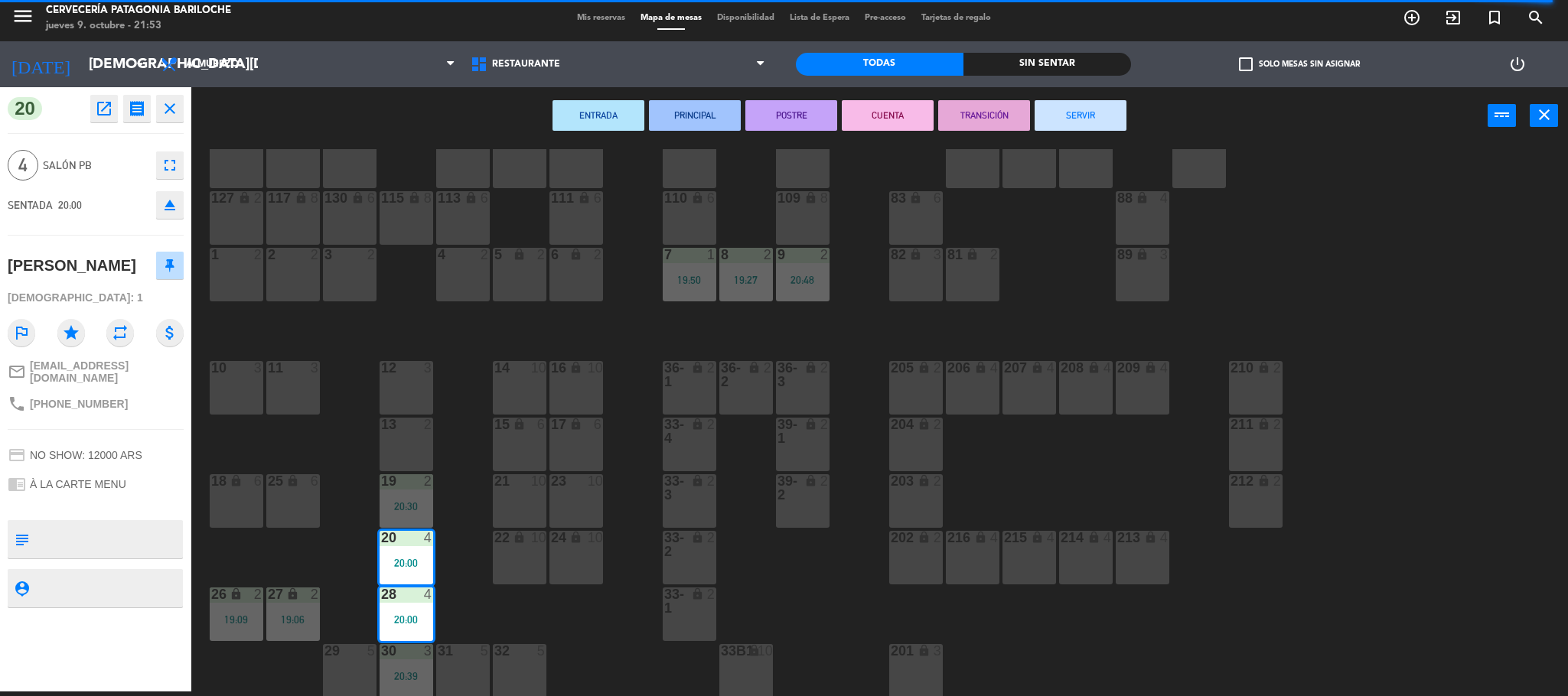
click at [1092, 103] on button "SERVIR" at bounding box center [1080, 115] width 92 height 31
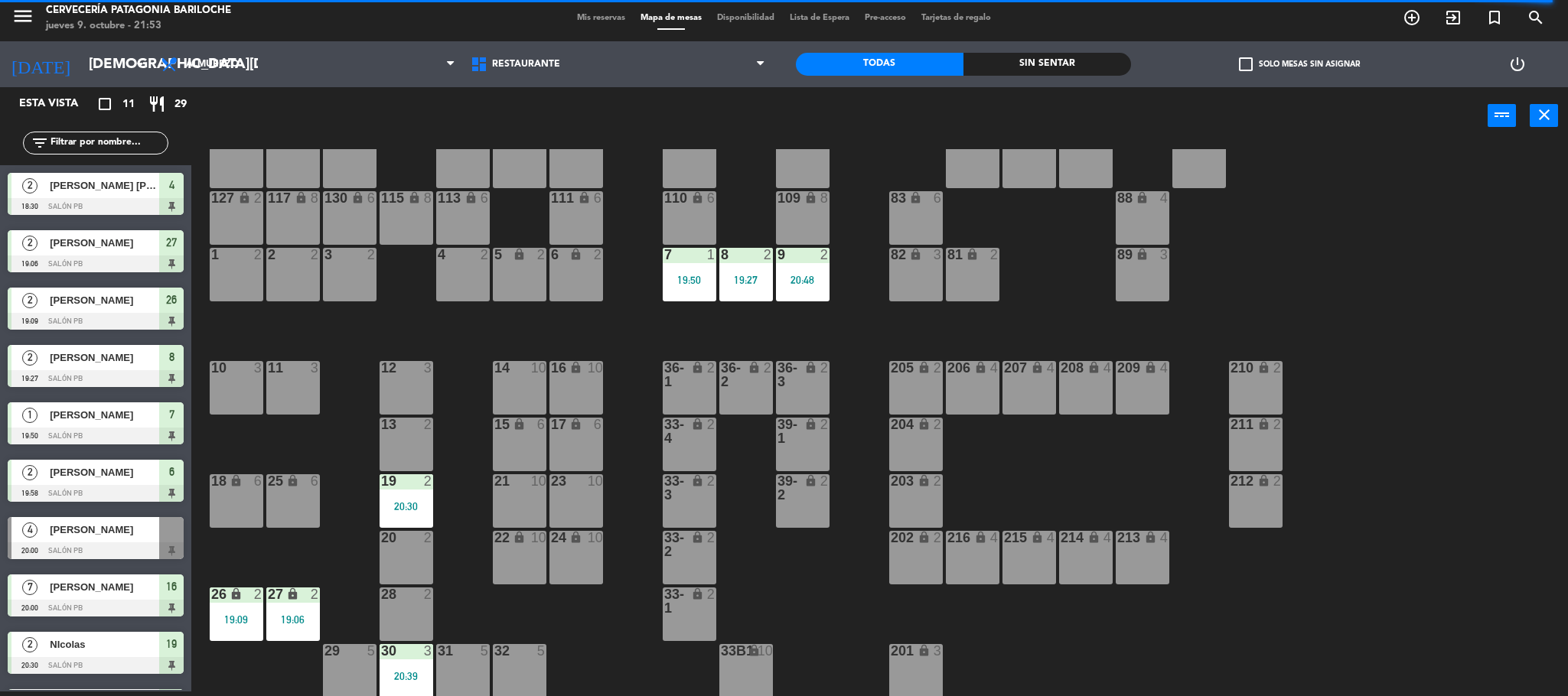
click at [420, 512] on div "19 2 20:30" at bounding box center [406, 501] width 54 height 54
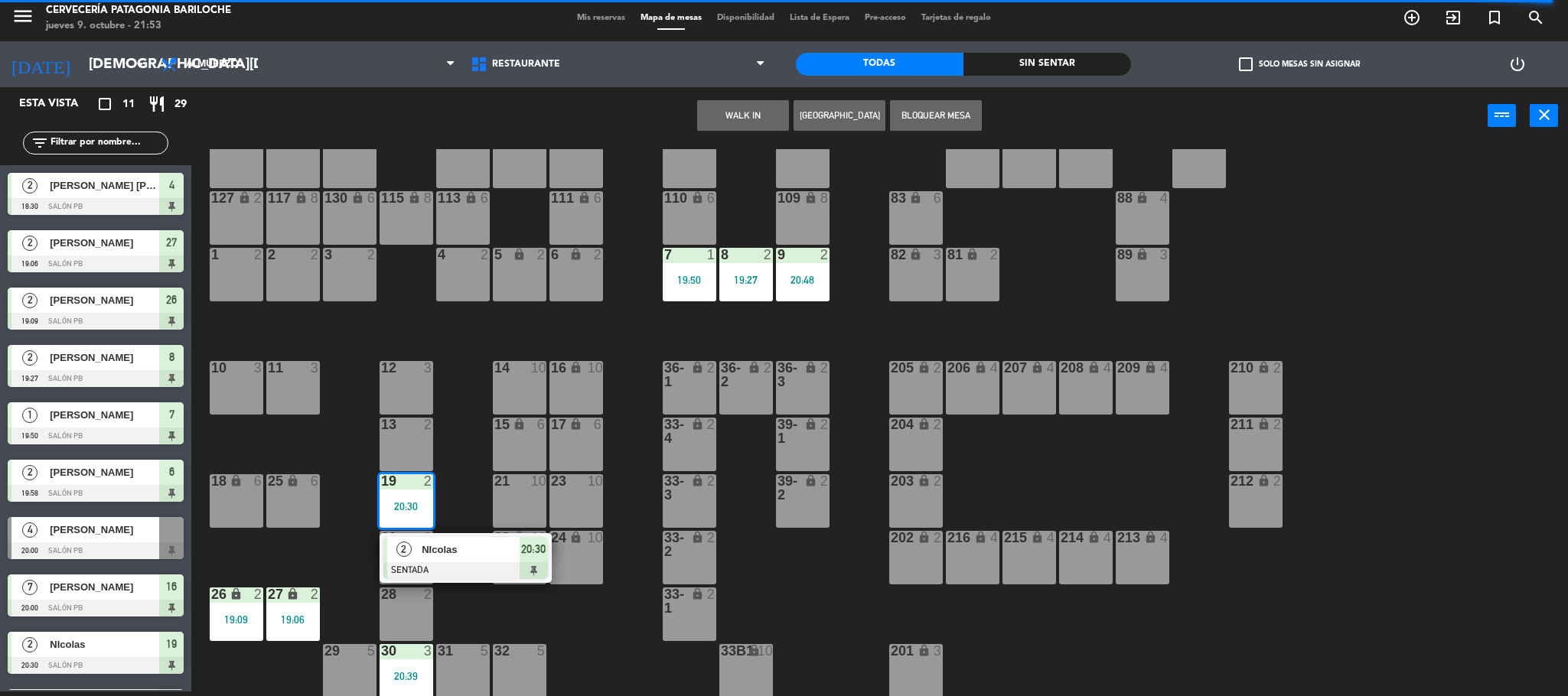
click at [457, 543] on span "NIcolas" at bounding box center [471, 549] width 98 height 16
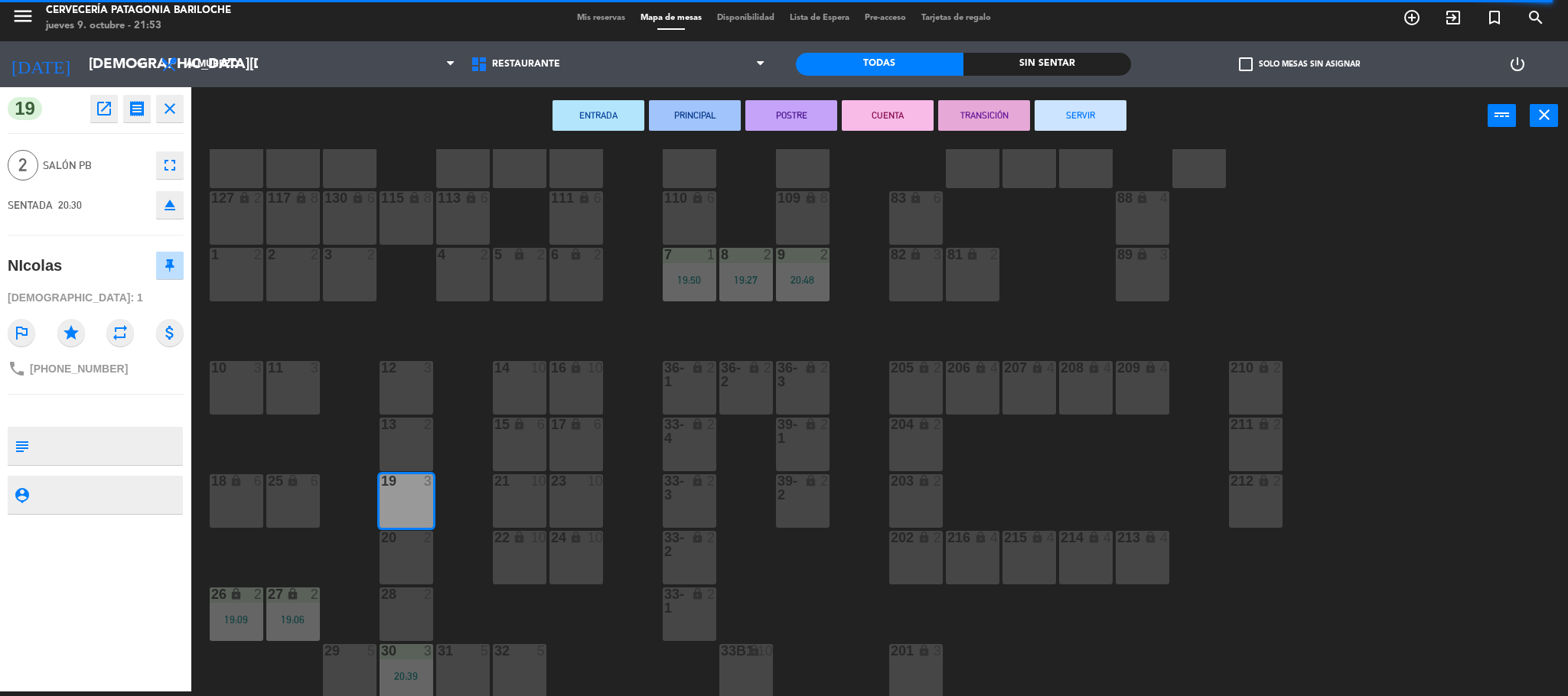
click at [1098, 113] on button "SERVIR" at bounding box center [1080, 115] width 92 height 31
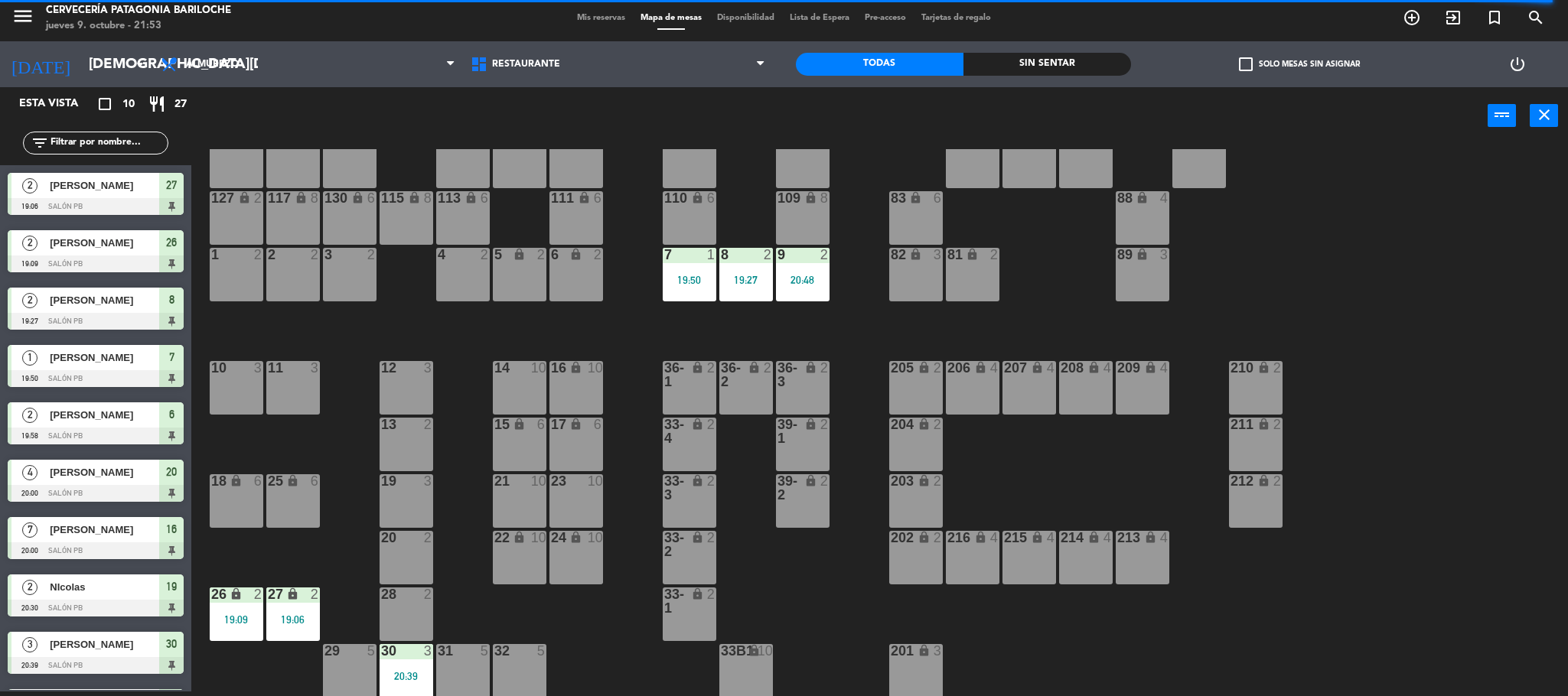
scroll to position [35, 0]
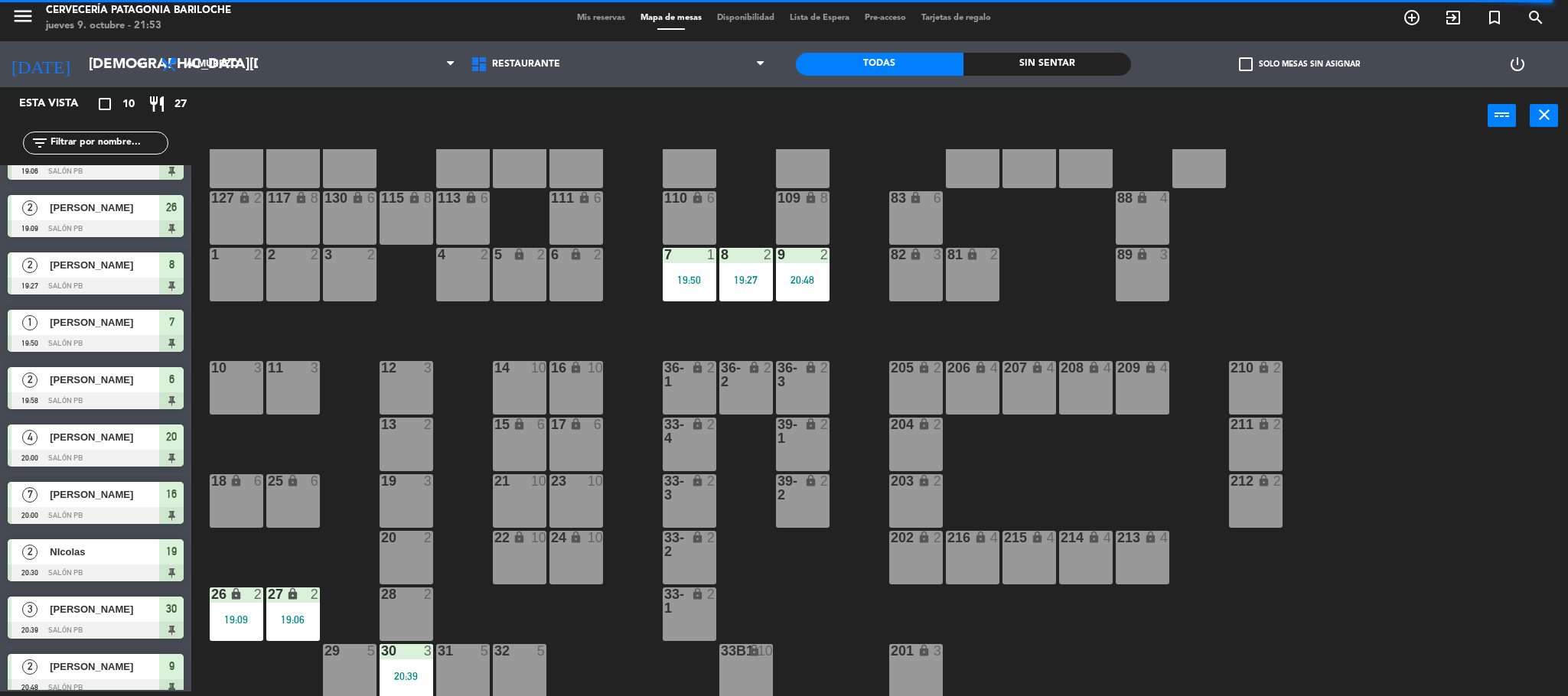
click at [287, 616] on div "19:06" at bounding box center [293, 619] width 54 height 11
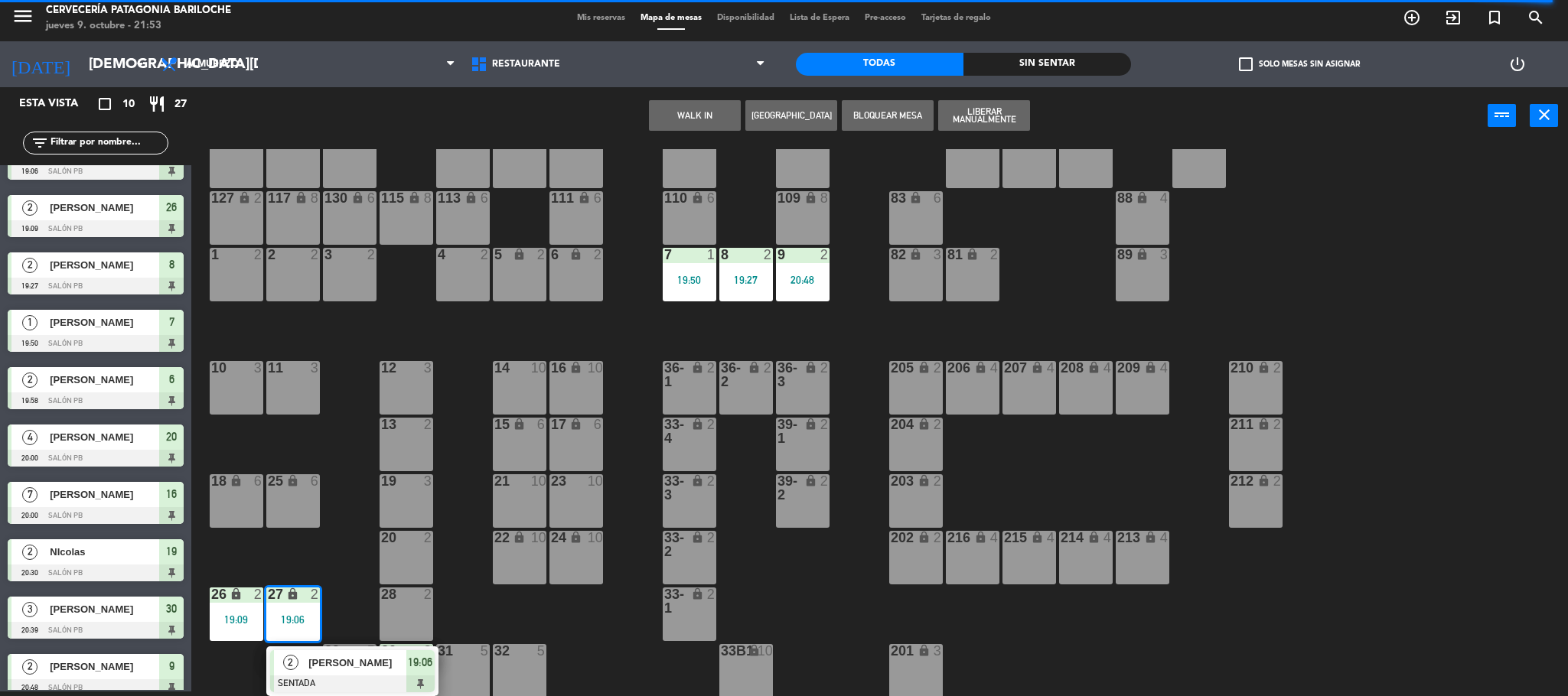
click at [340, 675] on div at bounding box center [352, 684] width 164 height 17
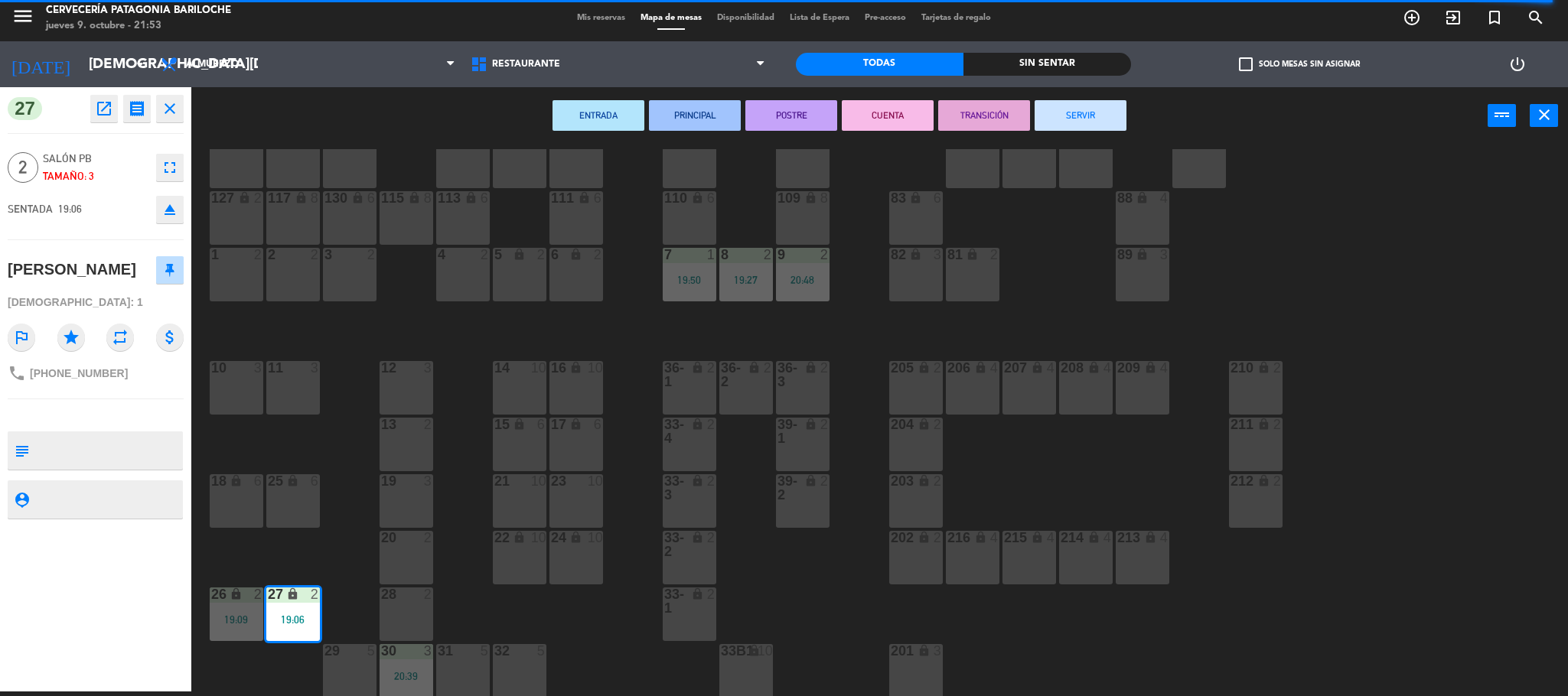
click at [1095, 108] on button "SERVIR" at bounding box center [1080, 115] width 92 height 31
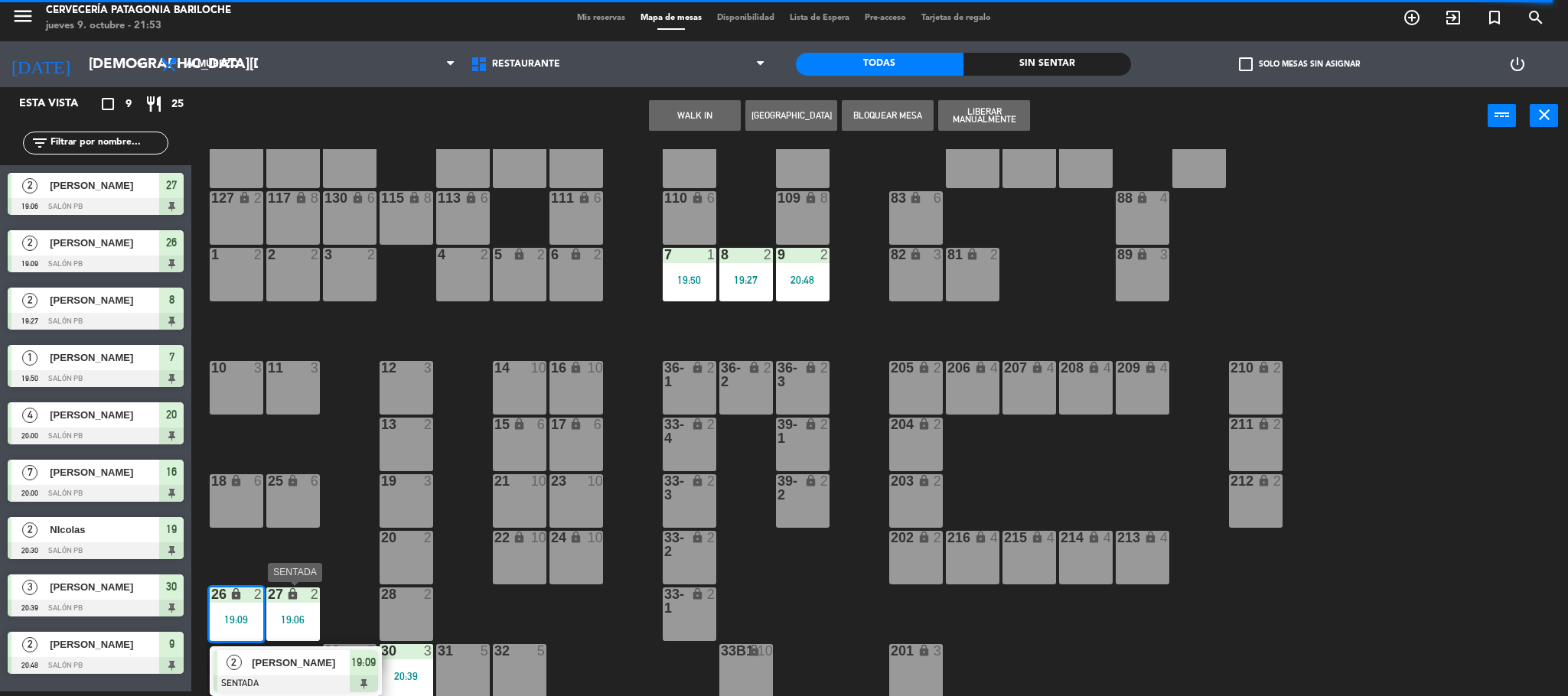
click at [299, 666] on span "[PERSON_NAME]" at bounding box center [300, 662] width 98 height 16
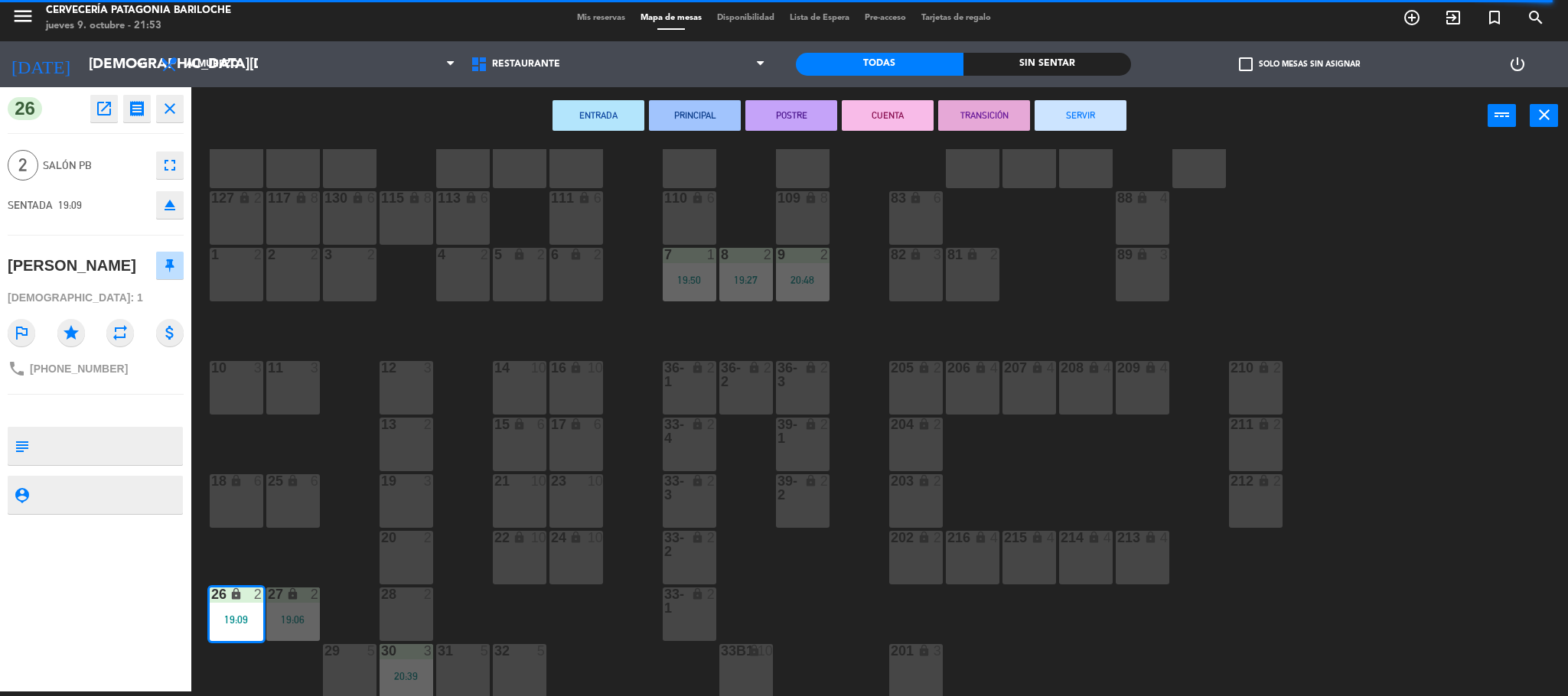
click at [1091, 104] on button "SERVIR" at bounding box center [1080, 115] width 92 height 31
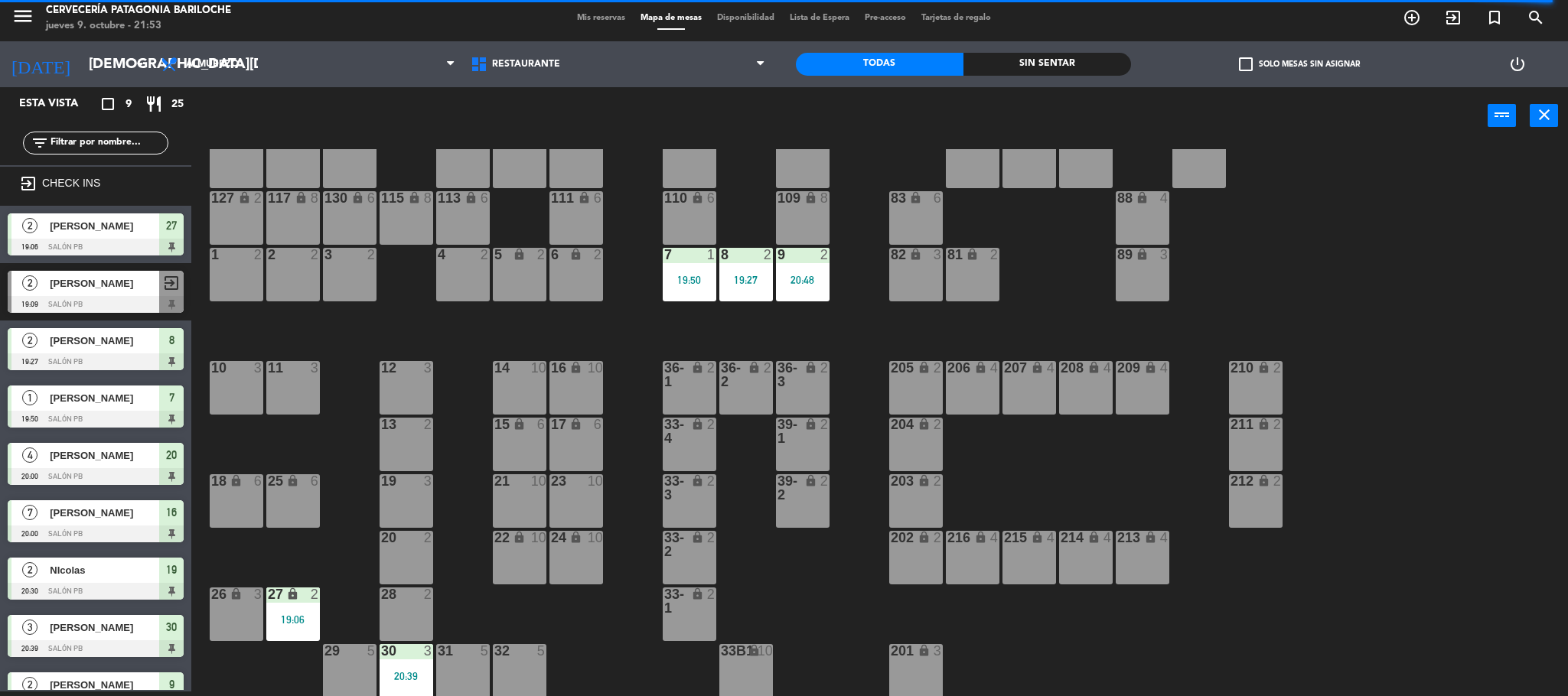
click at [396, 673] on div "20:39" at bounding box center [406, 675] width 54 height 11
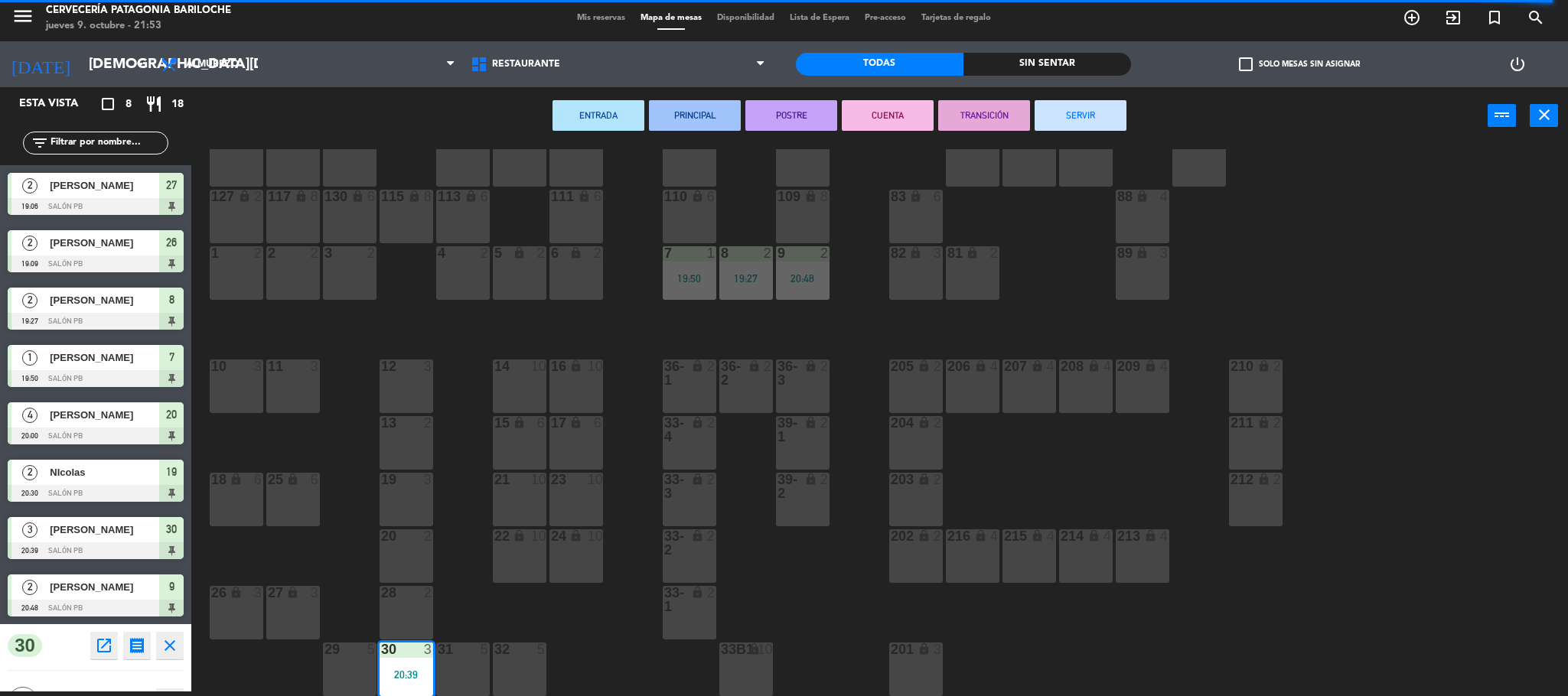
scroll to position [42, 0]
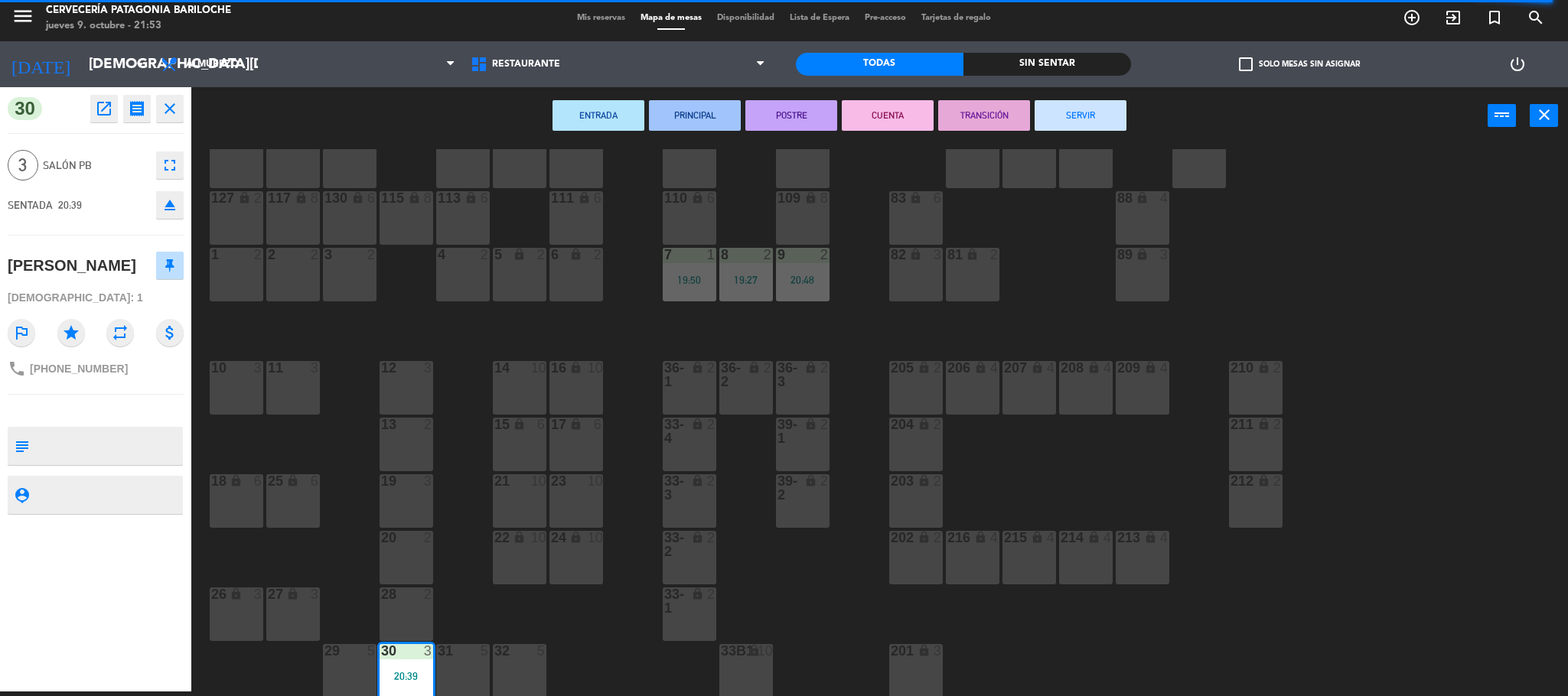
click at [1058, 113] on button "SERVIR" at bounding box center [1080, 115] width 92 height 31
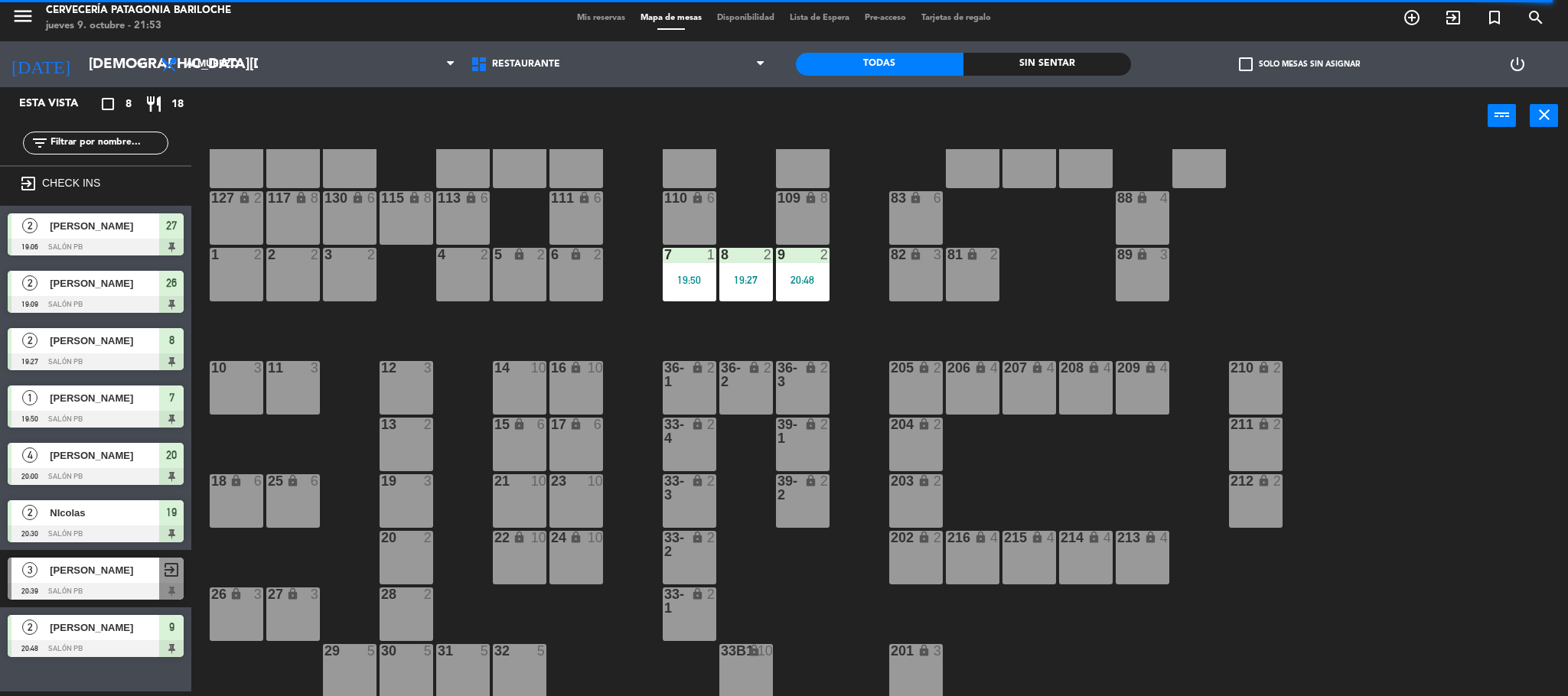
click at [677, 289] on div "7 1 19:50" at bounding box center [689, 275] width 54 height 54
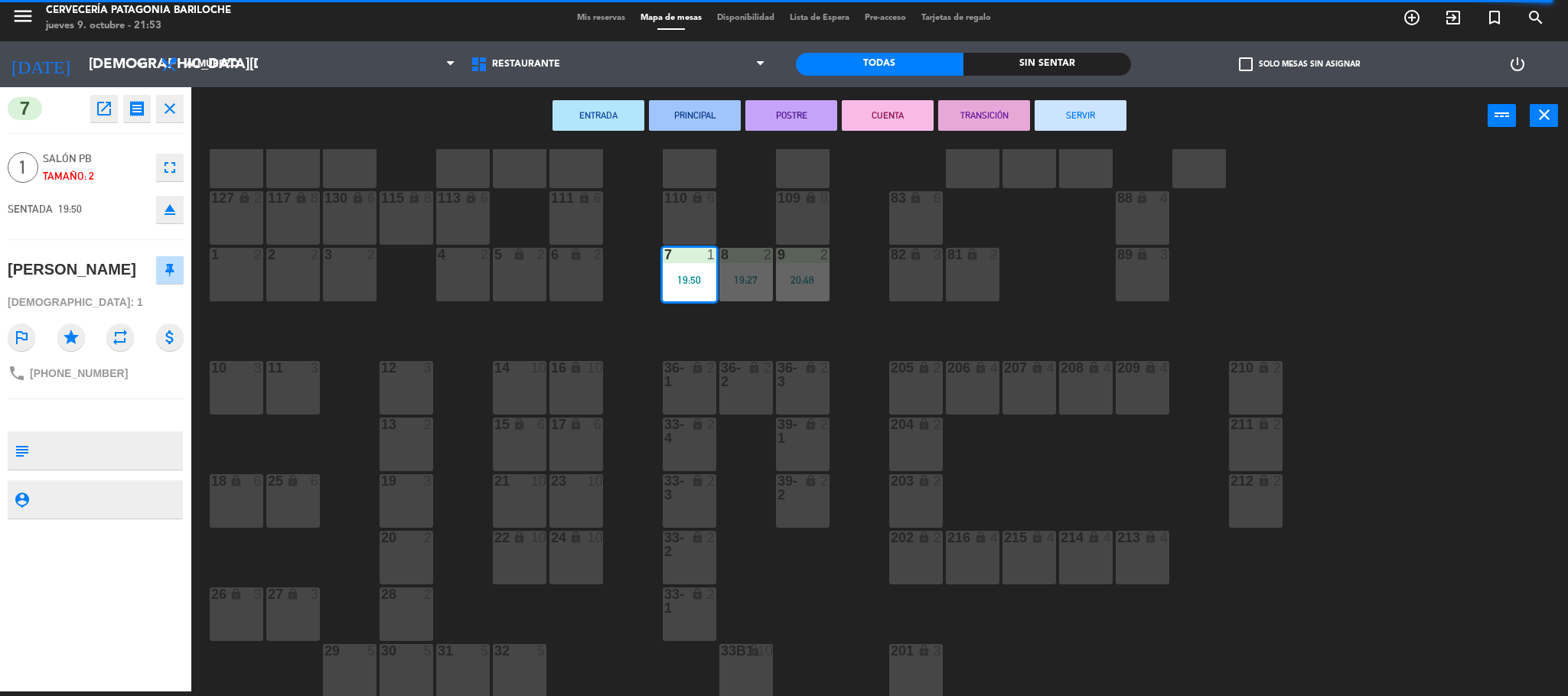
click at [1113, 113] on button "SERVIR" at bounding box center [1080, 115] width 92 height 31
